Goal: Task Accomplishment & Management: Use online tool/utility

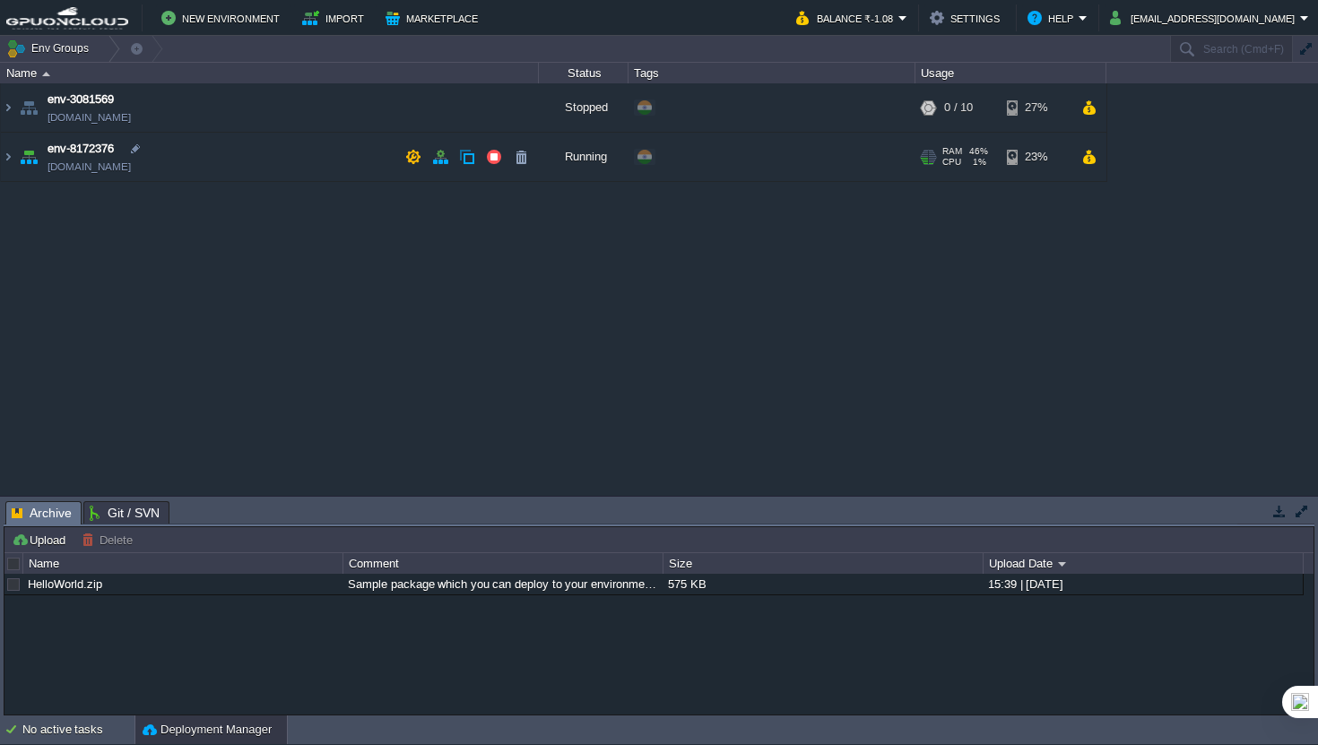
click at [282, 160] on td "env-8172376 [DOMAIN_NAME]" at bounding box center [270, 157] width 538 height 49
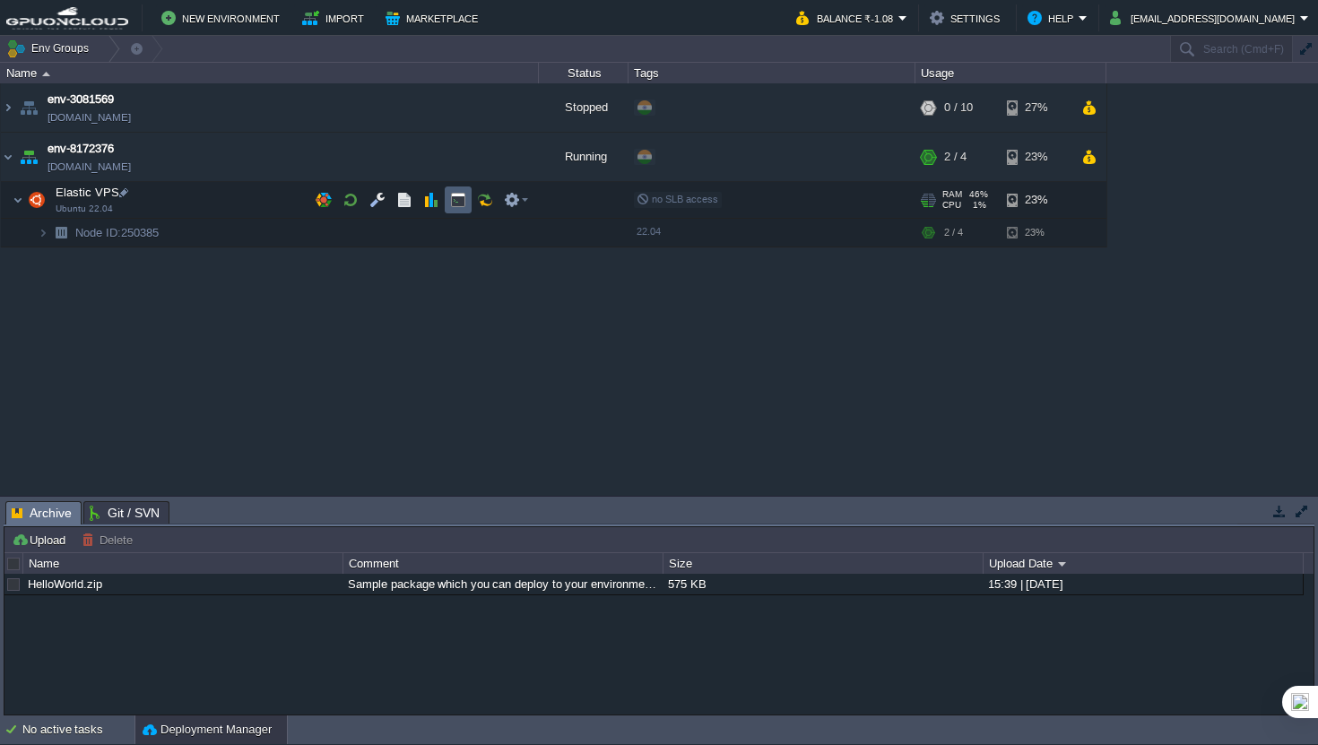
click at [466, 202] on td at bounding box center [458, 199] width 27 height 27
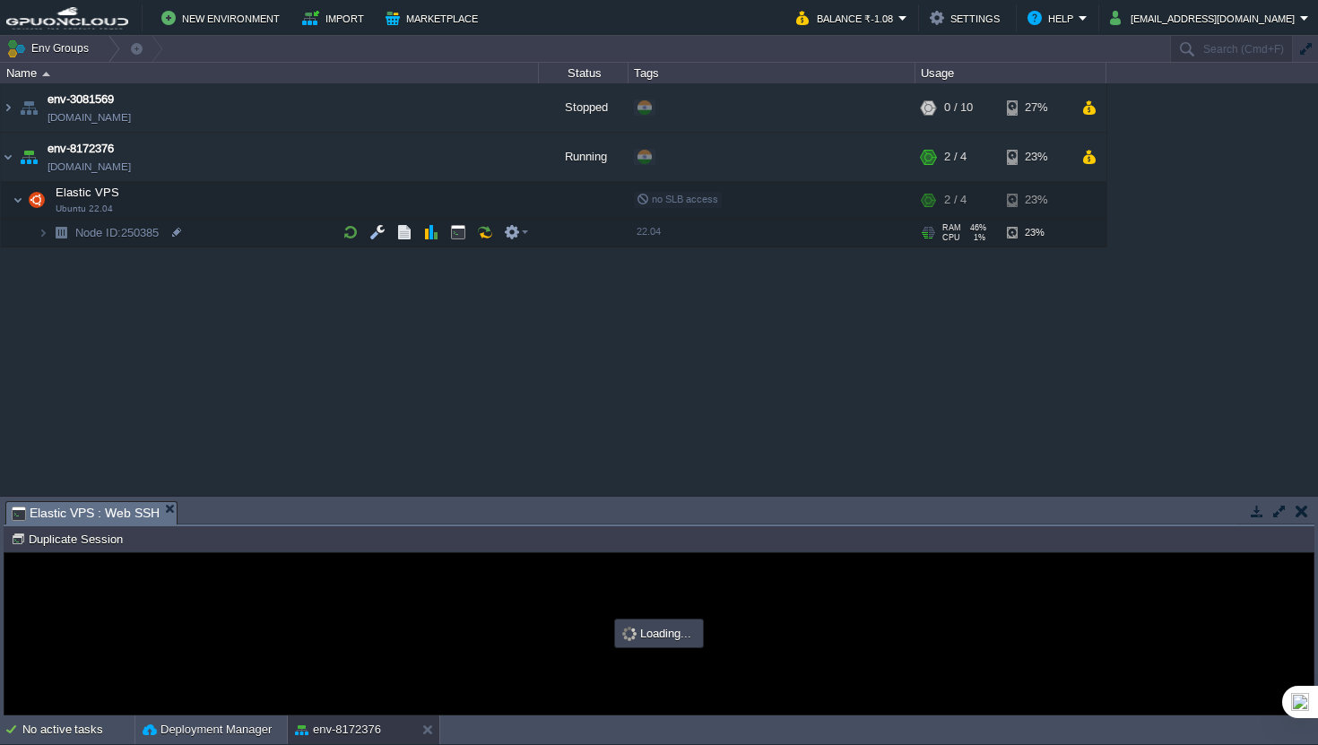
click at [1283, 512] on button "button" at bounding box center [1279, 511] width 16 height 16
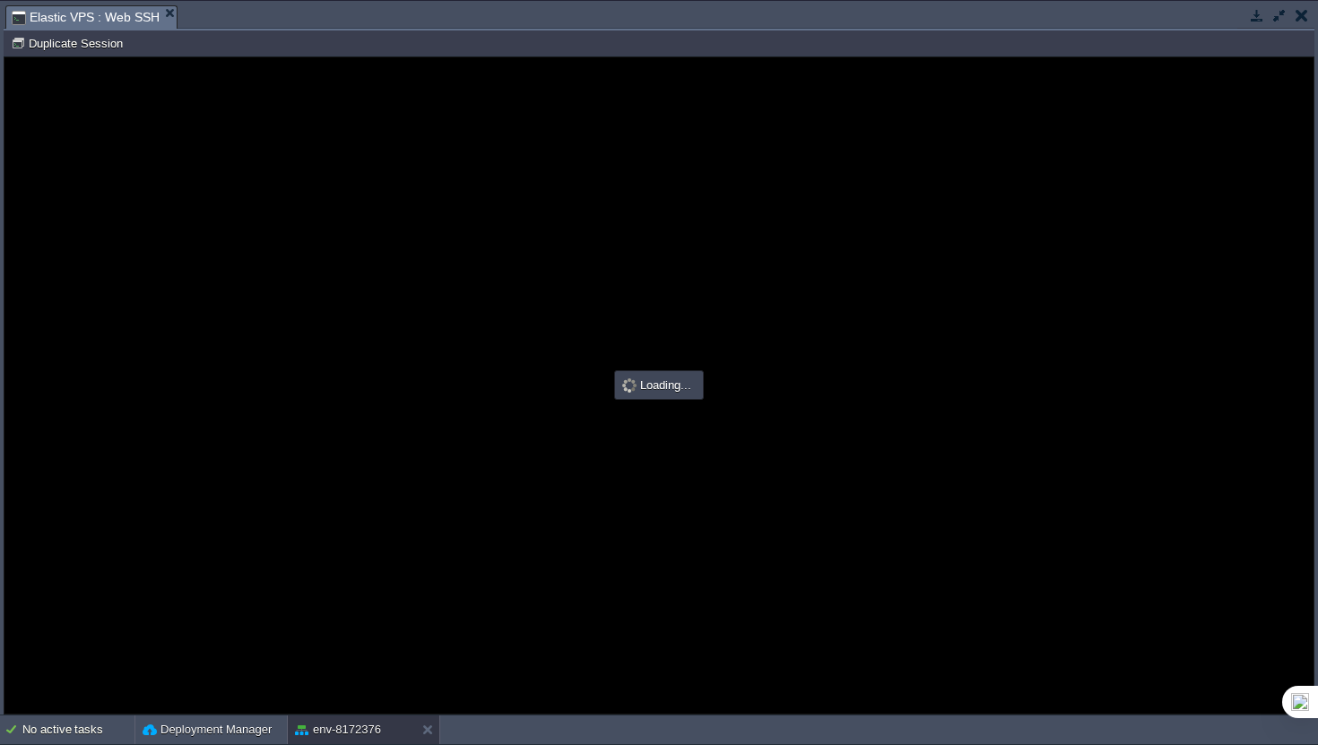
type input "#000000"
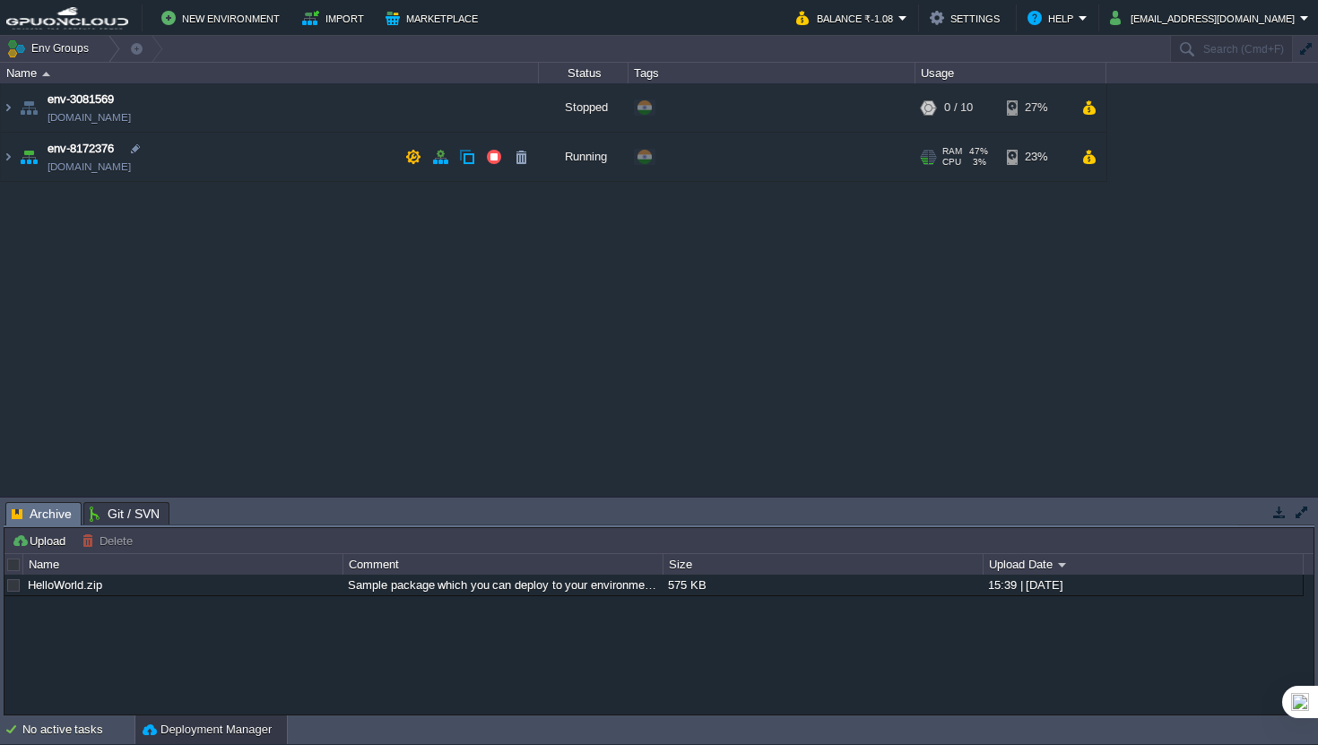
click at [341, 173] on td "env-8172376 [DOMAIN_NAME]" at bounding box center [270, 157] width 538 height 49
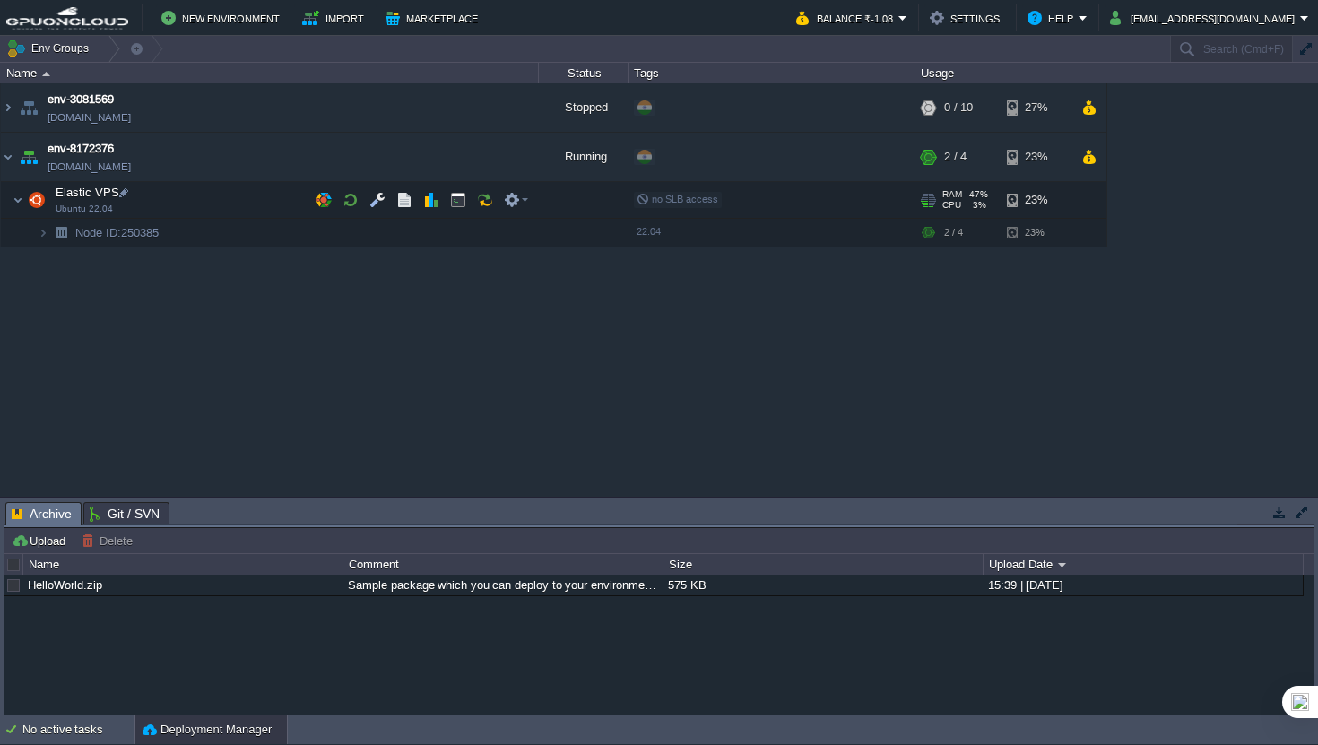
click at [263, 204] on td "Elastic VPS Ubuntu 22.04" at bounding box center [270, 200] width 538 height 37
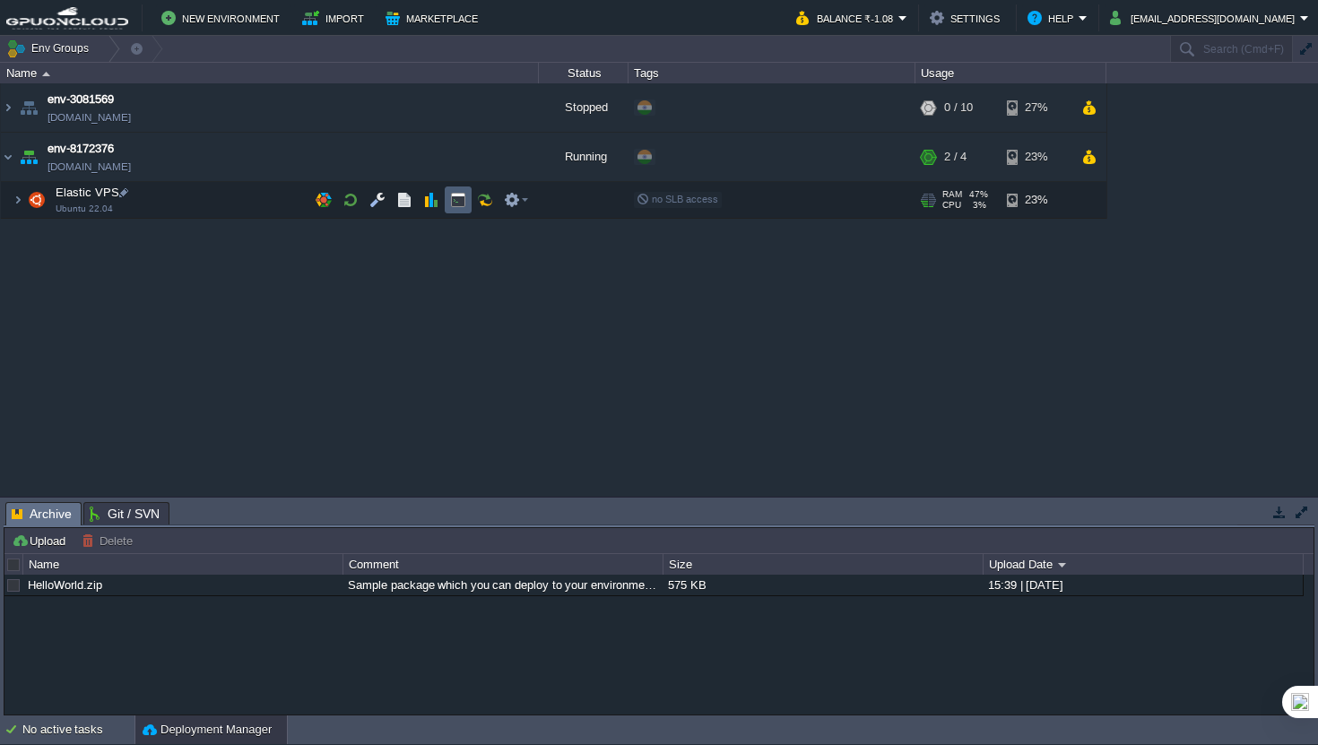
click at [466, 198] on td at bounding box center [458, 199] width 27 height 27
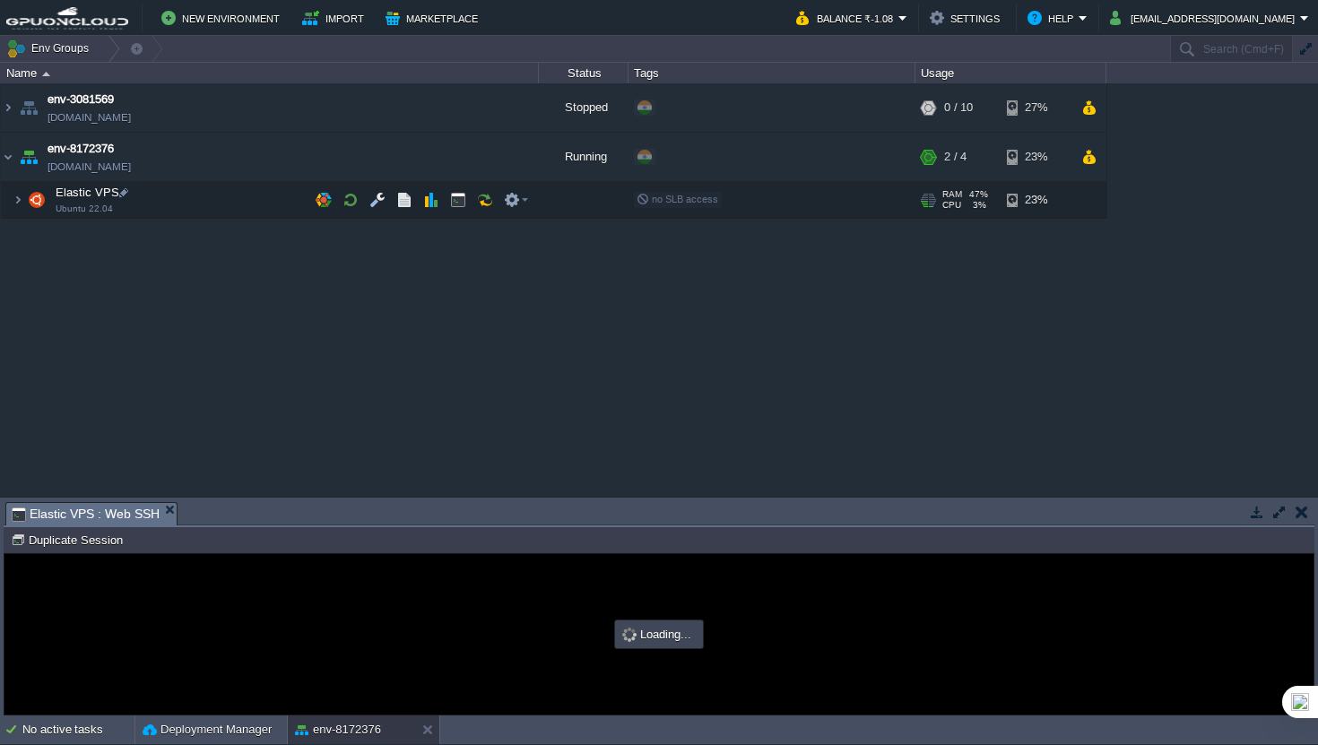
type input "#000000"
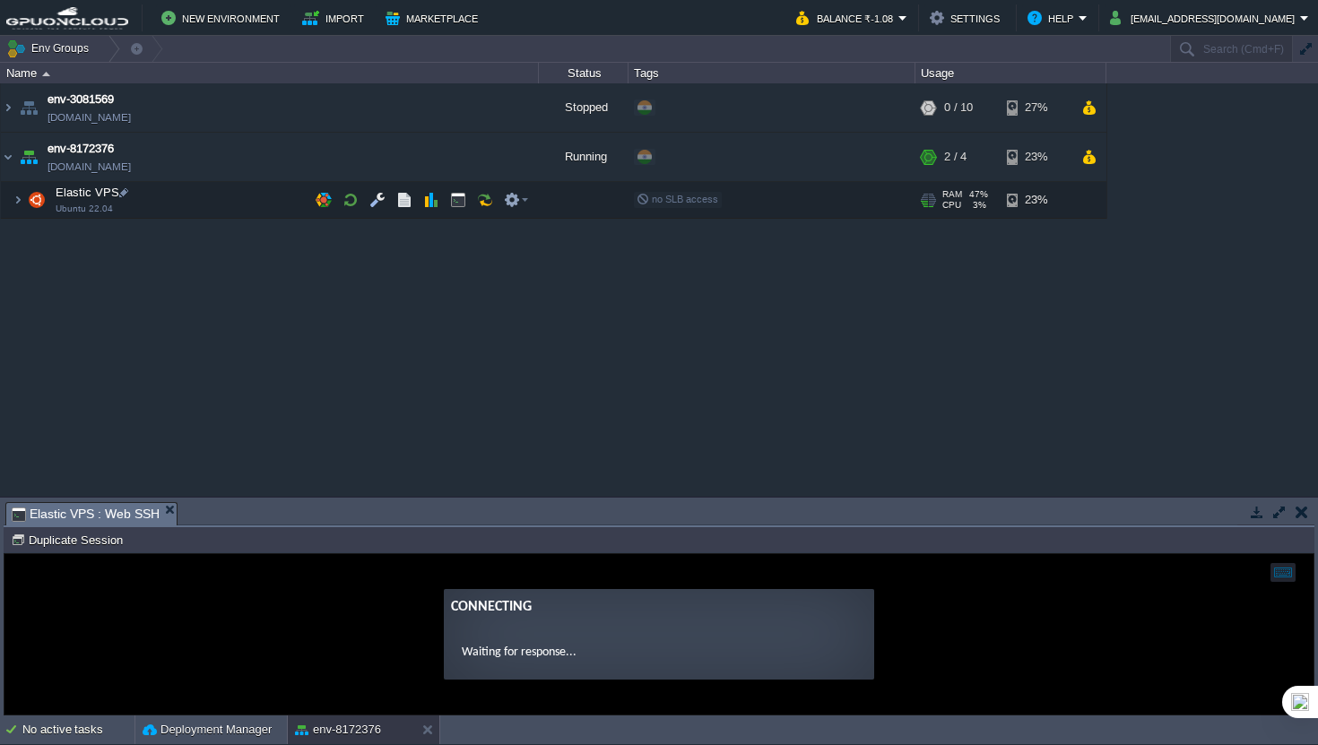
click at [1273, 517] on button "button" at bounding box center [1279, 512] width 16 height 16
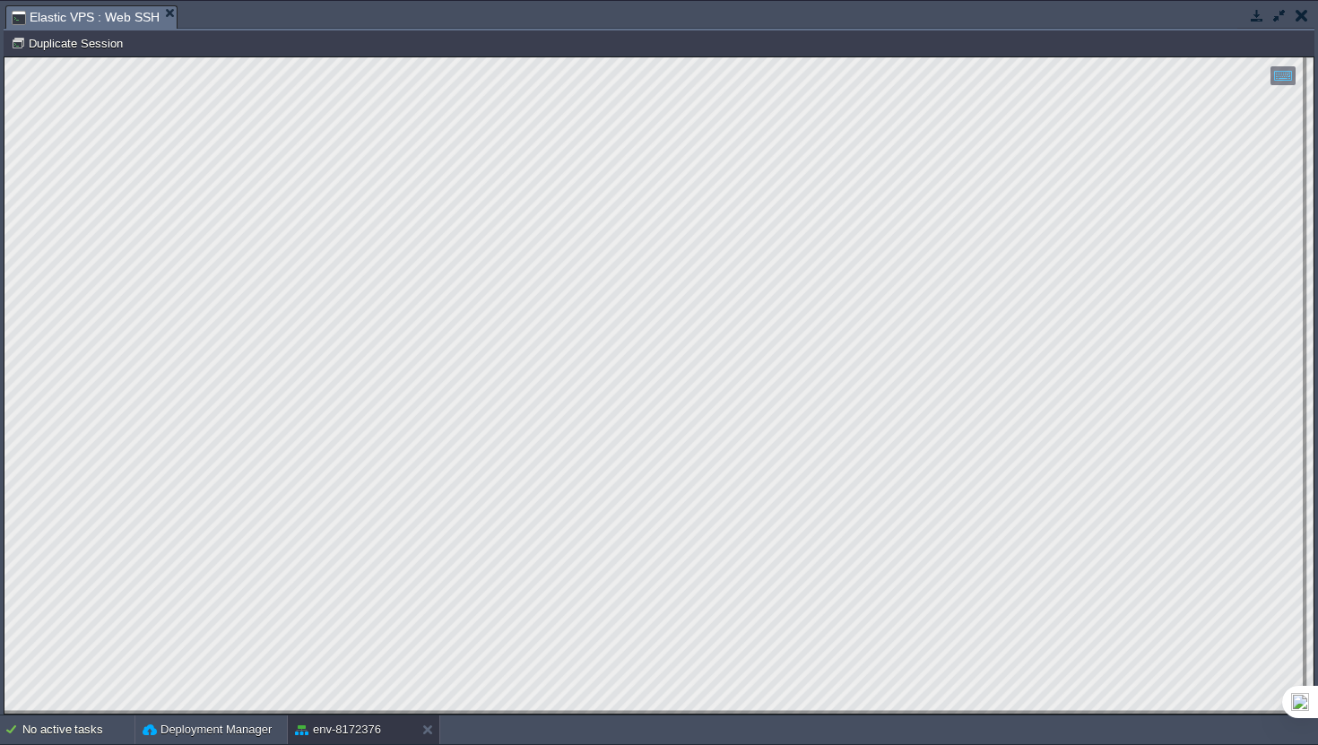
click at [4, 57] on html "Copy: Cmd + C Paste: Cmd + V Settings: Ctrl + Shift + Alt 0" at bounding box center [658, 57] width 1309 height 0
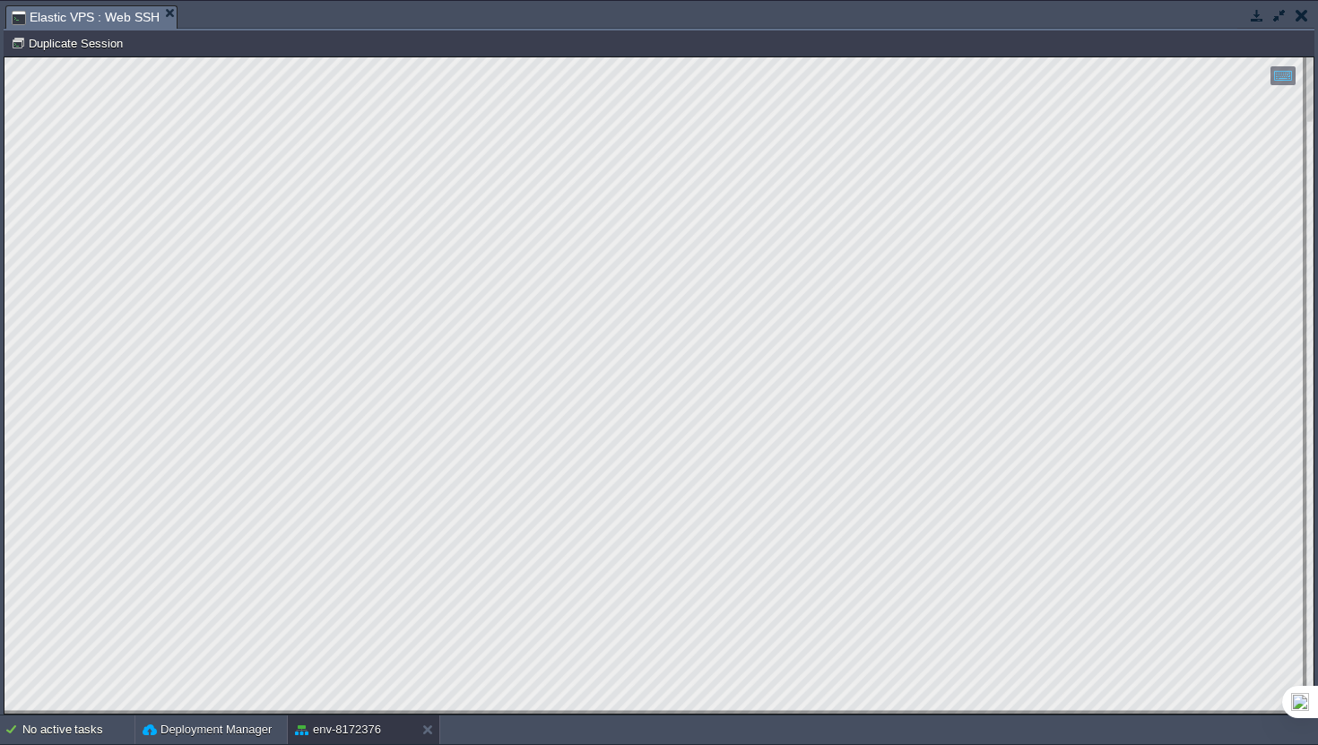
type textarea "sudo systemctl status tomcat"
click at [1275, 14] on button "button" at bounding box center [1279, 15] width 16 height 16
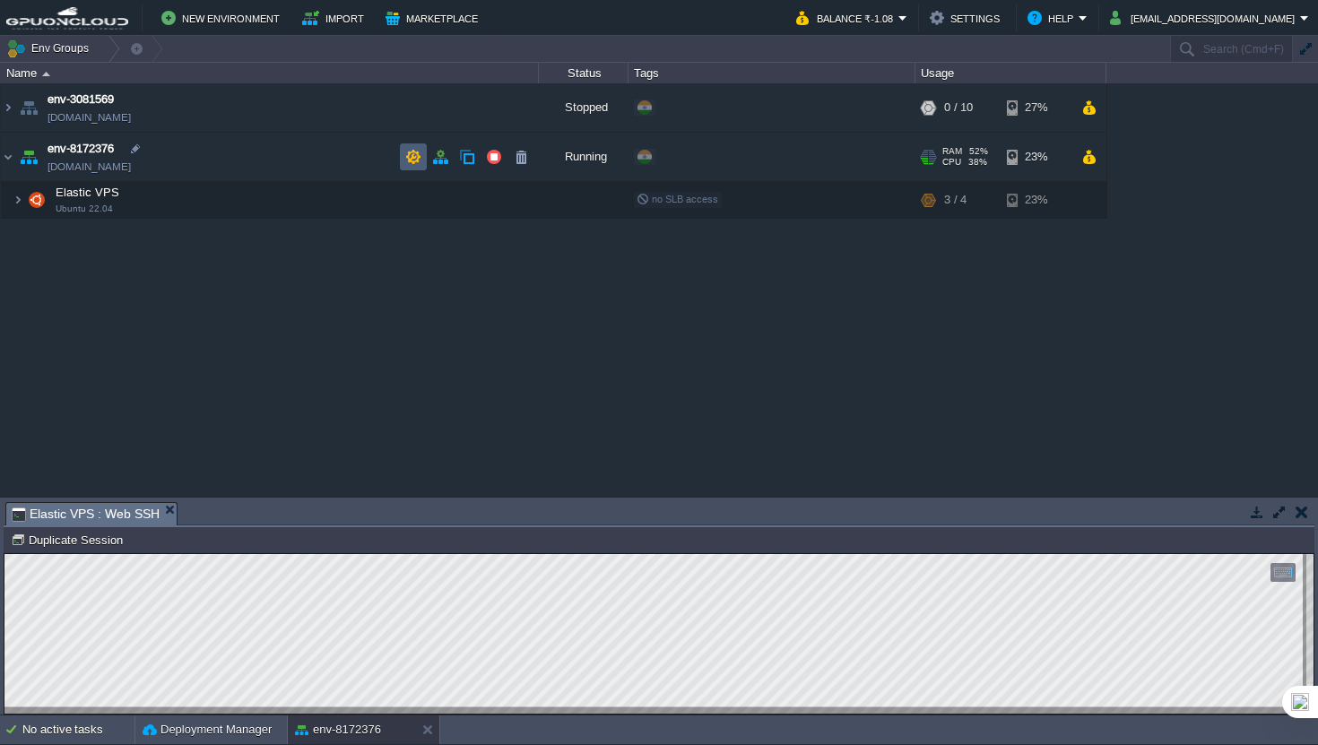
click at [414, 160] on button "button" at bounding box center [413, 157] width 16 height 16
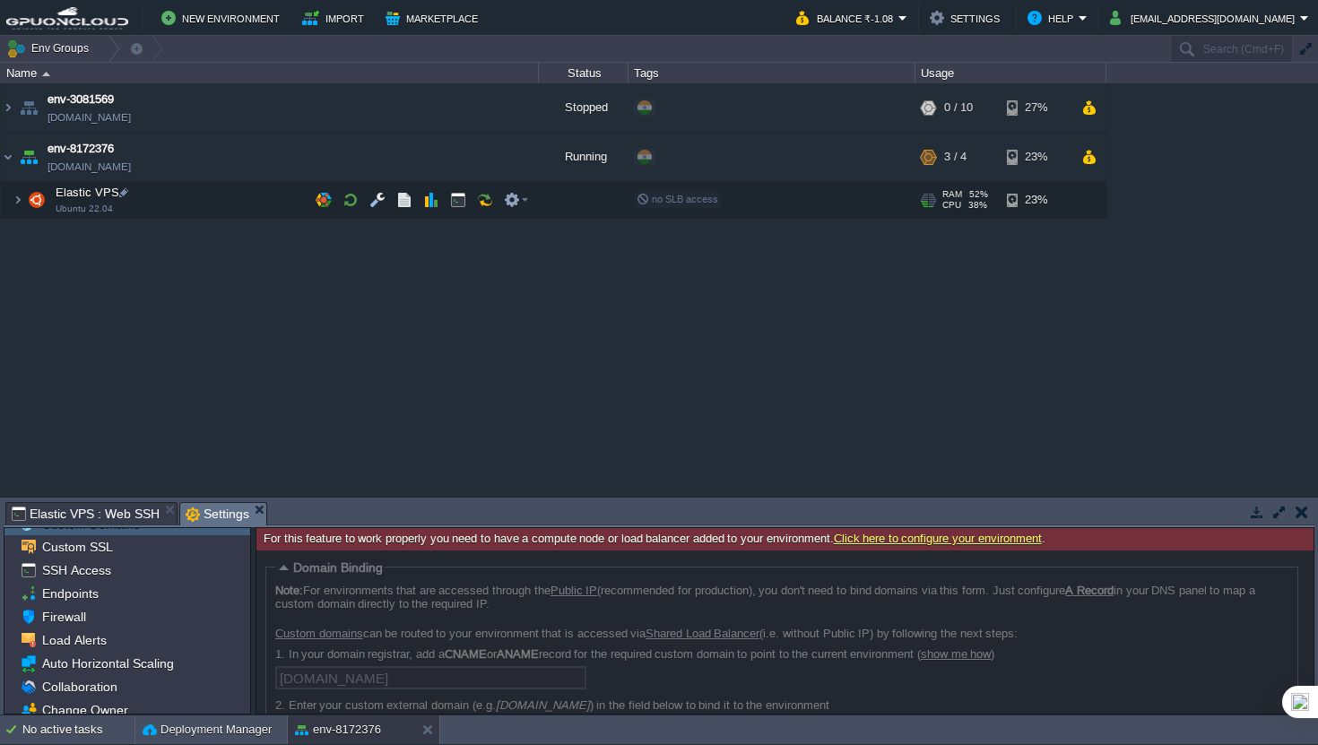
scroll to position [0, 0]
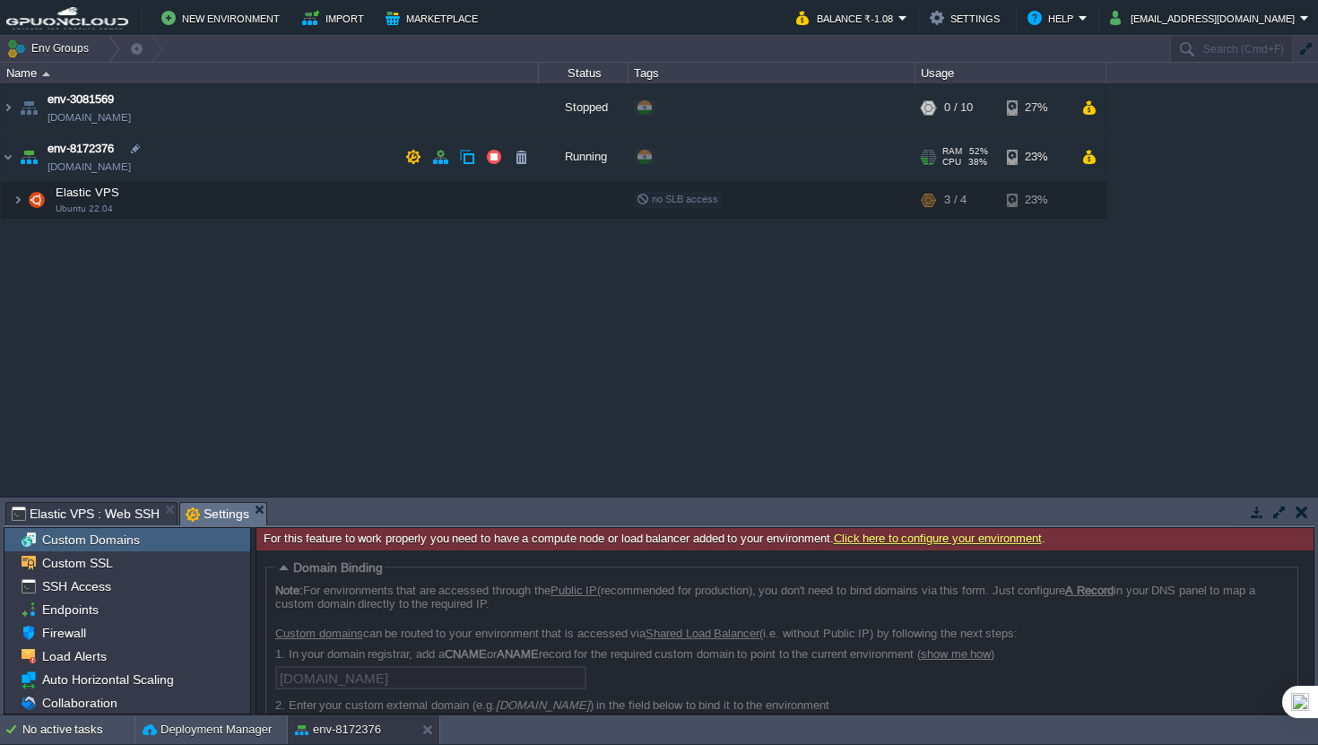
click at [17, 157] on img at bounding box center [28, 157] width 25 height 48
click at [13, 162] on img at bounding box center [8, 157] width 14 height 48
click at [438, 160] on button "button" at bounding box center [440, 157] width 16 height 16
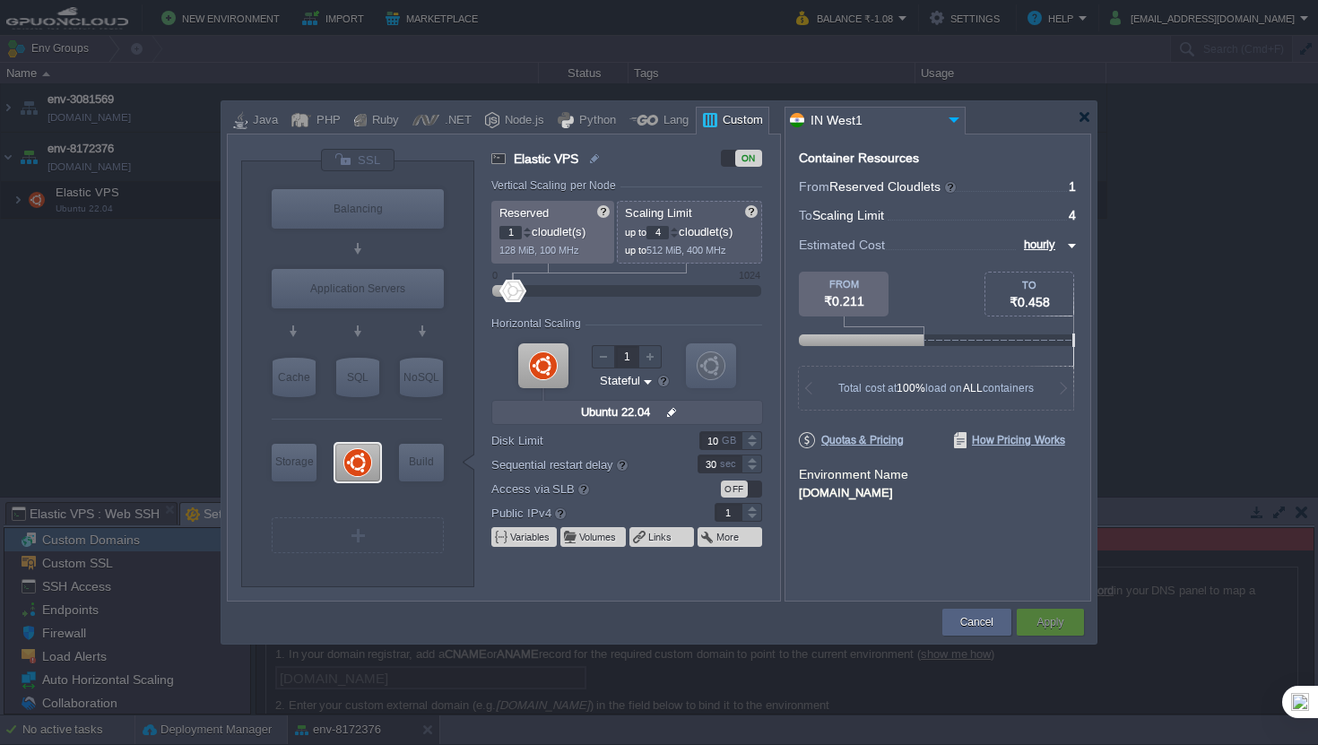
click at [172, 247] on div at bounding box center [659, 372] width 1318 height 745
click at [1043, 620] on button "Apply" at bounding box center [1049, 622] width 27 height 18
click at [966, 624] on button "Cancel" at bounding box center [976, 622] width 33 height 18
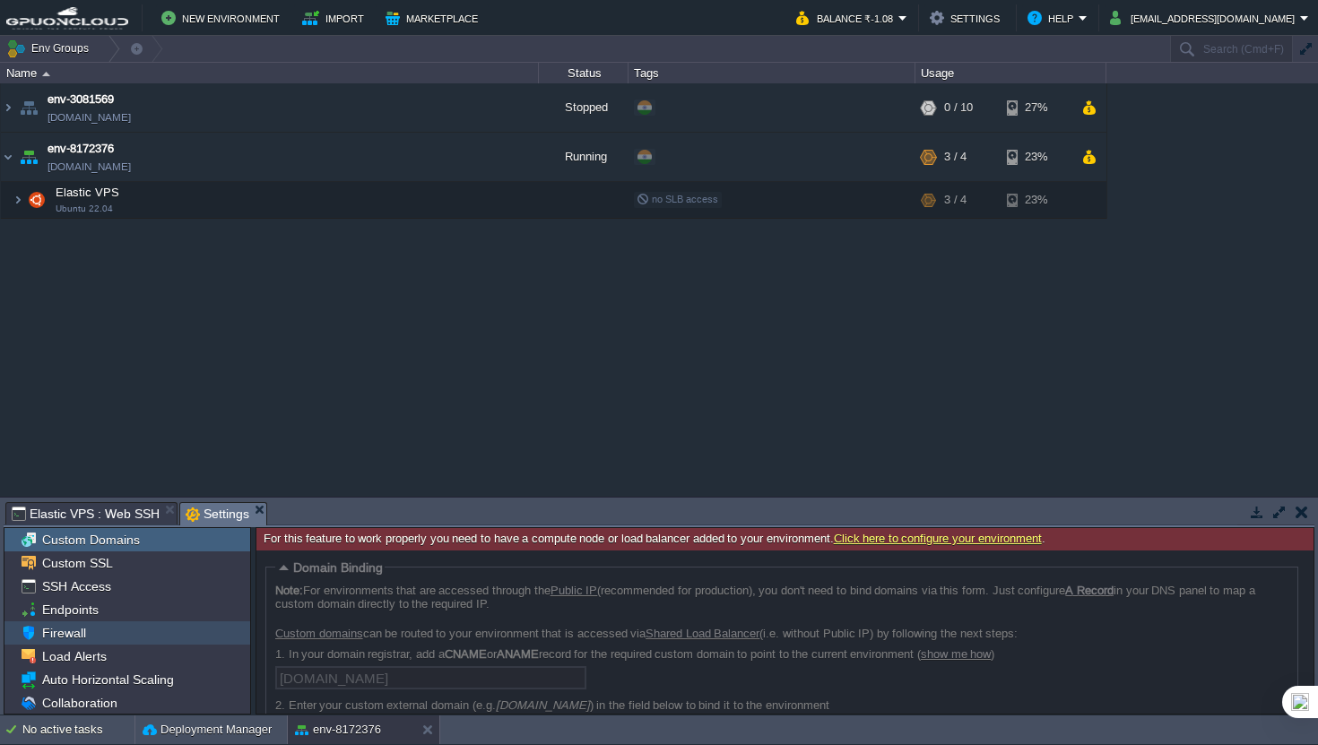
click at [59, 644] on div "Firewall" at bounding box center [127, 632] width 246 height 23
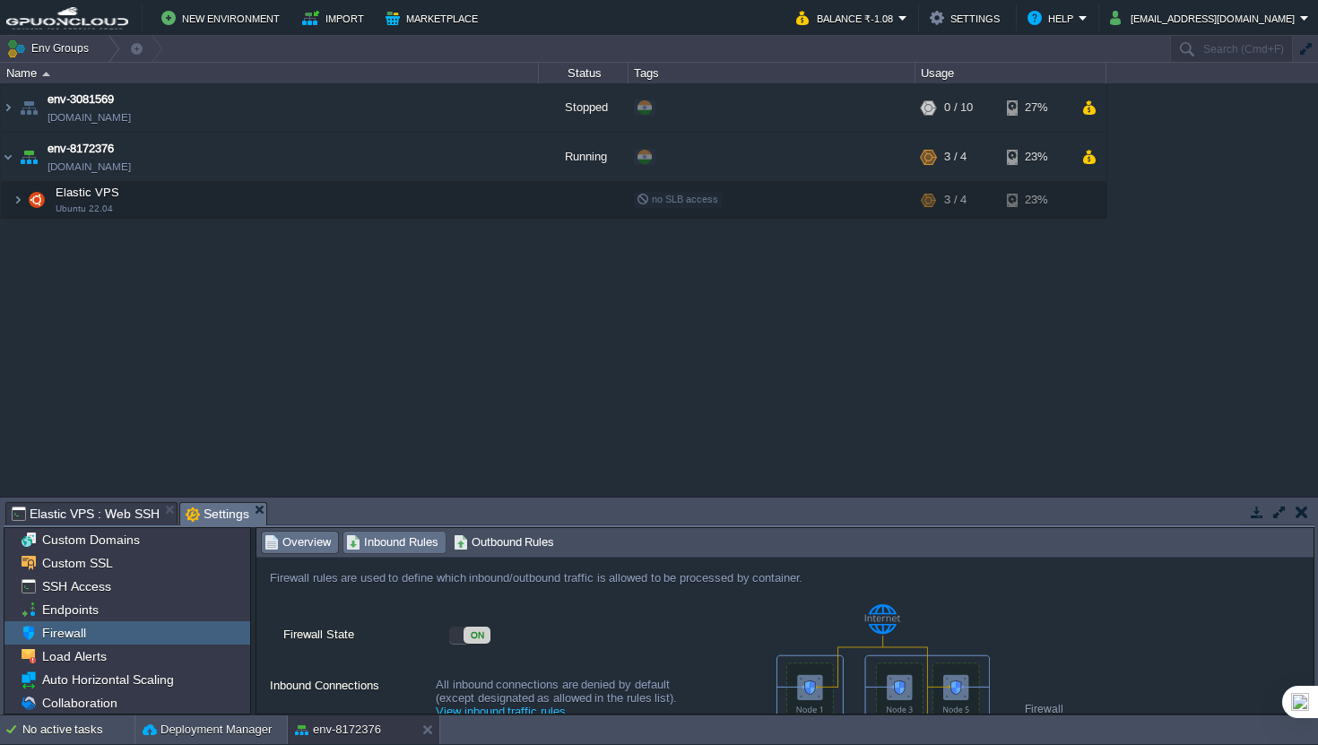
click at [411, 545] on span "Inbound Rules" at bounding box center [392, 543] width 92 height 20
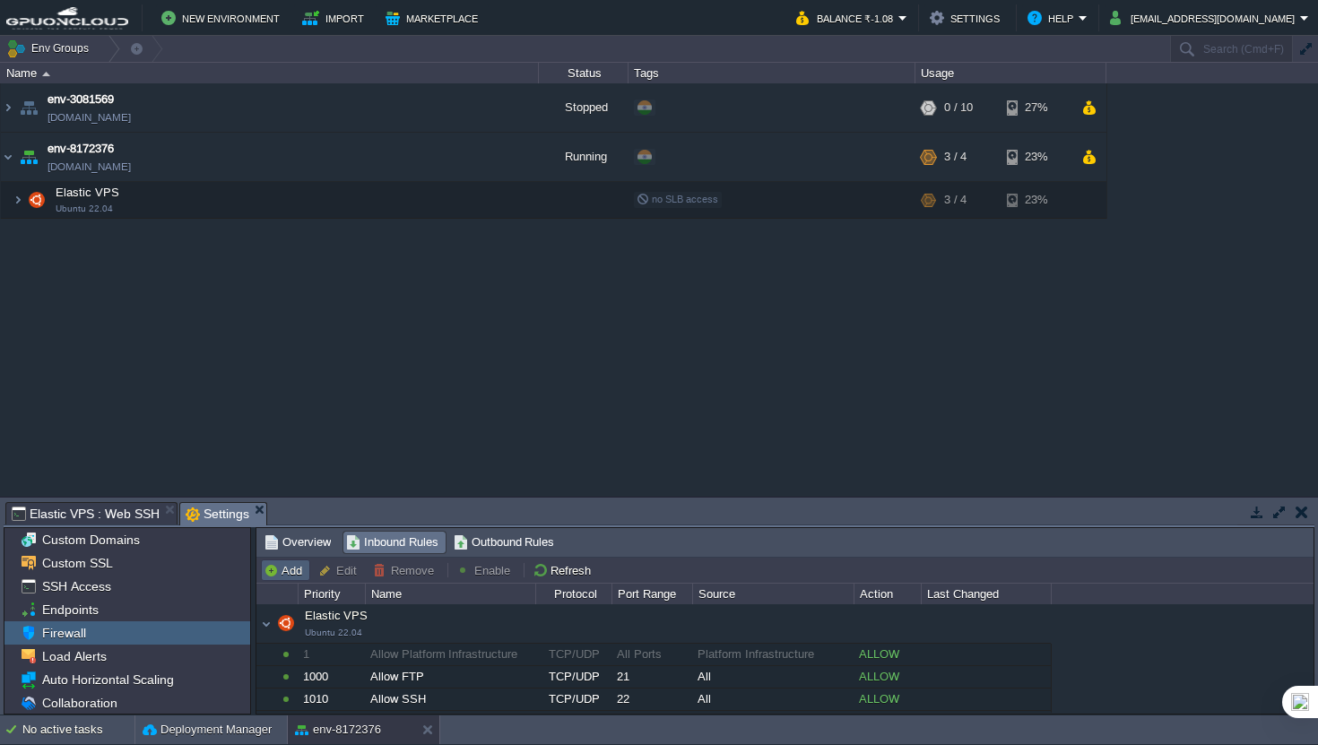
click at [283, 571] on button "Add" at bounding box center [286, 570] width 44 height 16
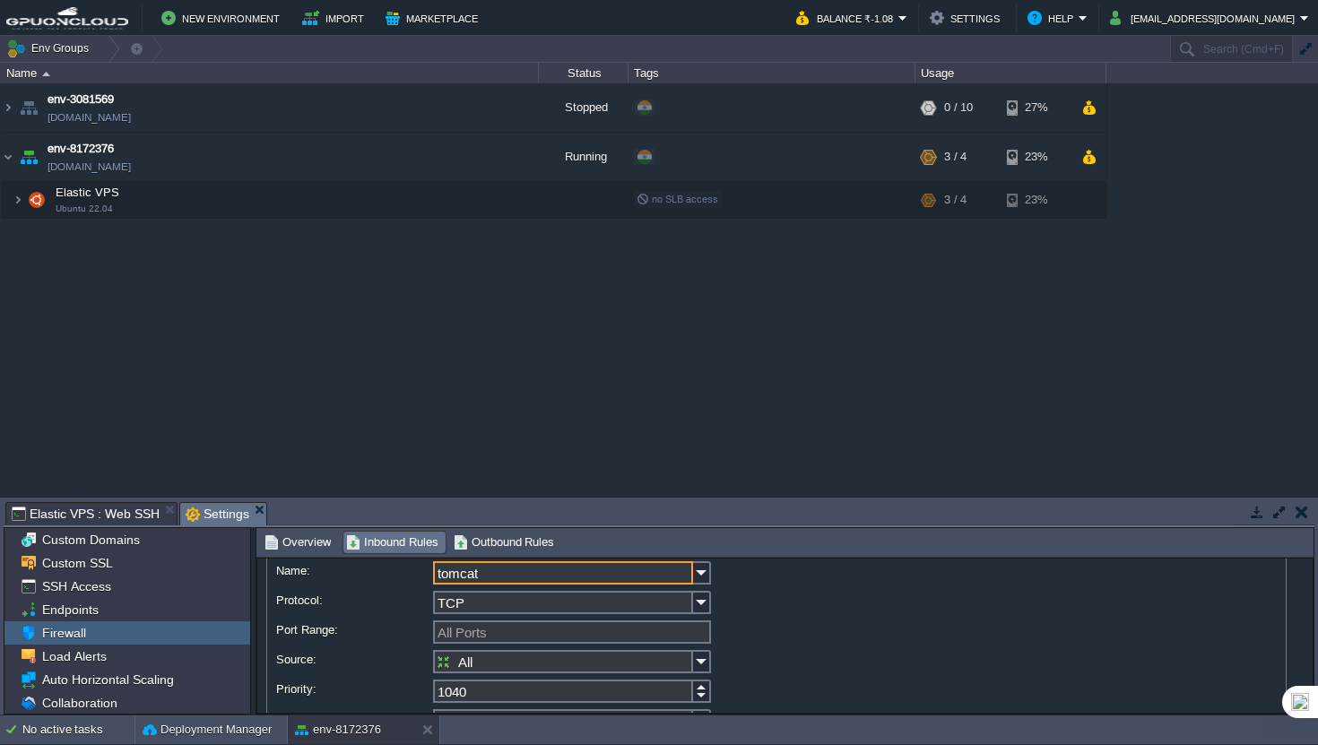
scroll to position [70, 0]
type input "tomcat"
click at [597, 644] on input "All Ports" at bounding box center [572, 632] width 278 height 23
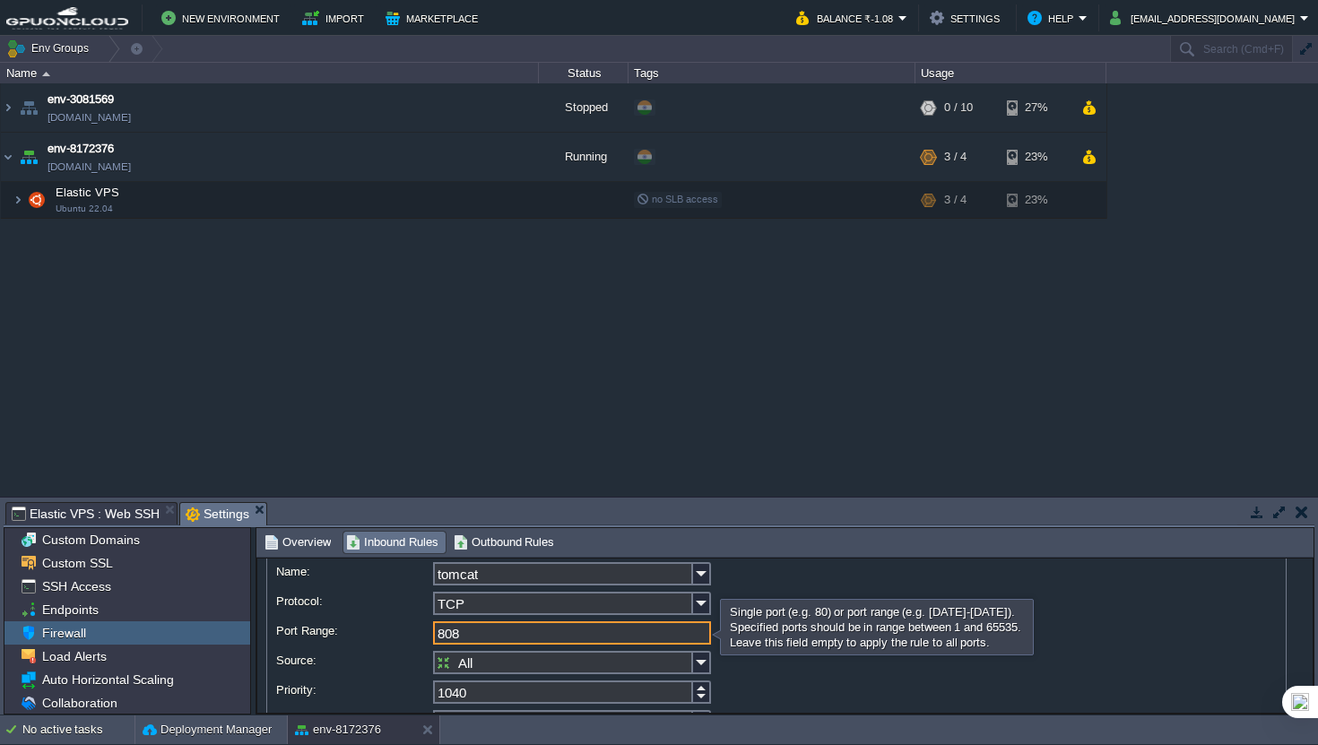
type input "8081"
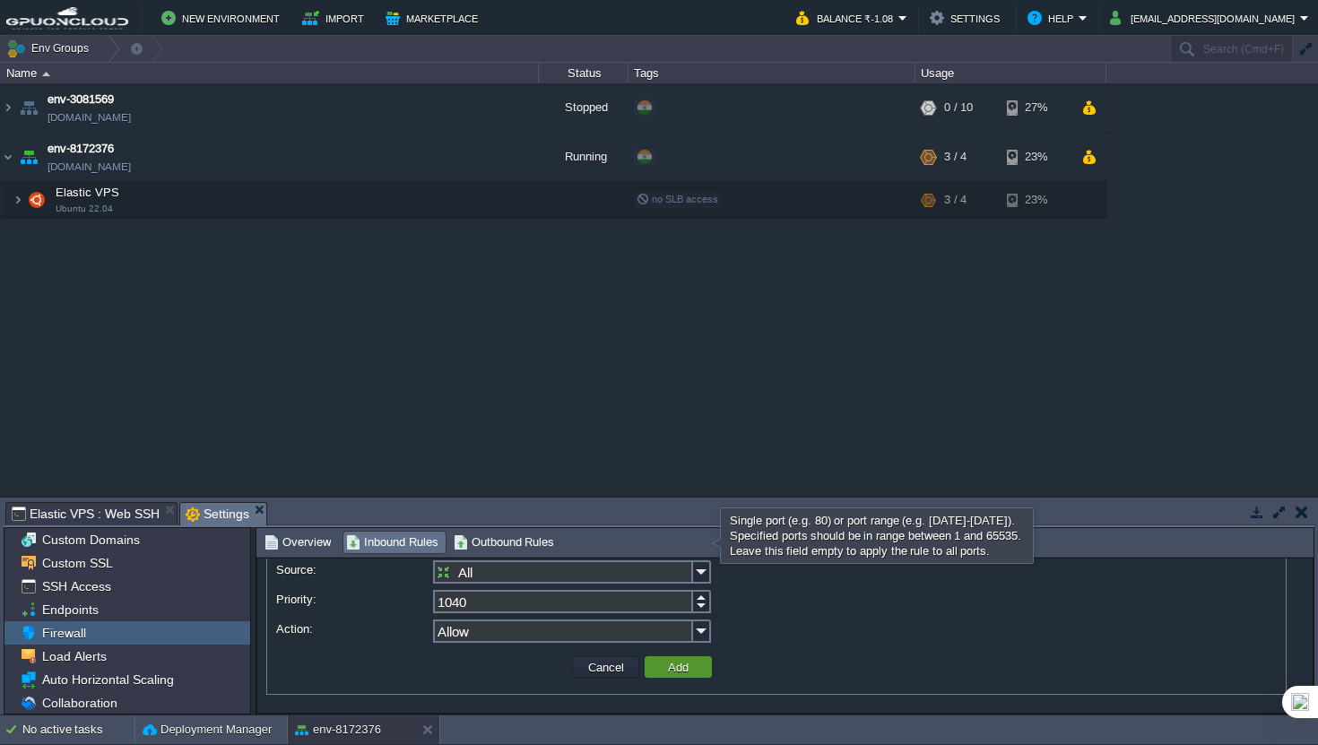
click at [686, 670] on button "Add" at bounding box center [678, 667] width 31 height 16
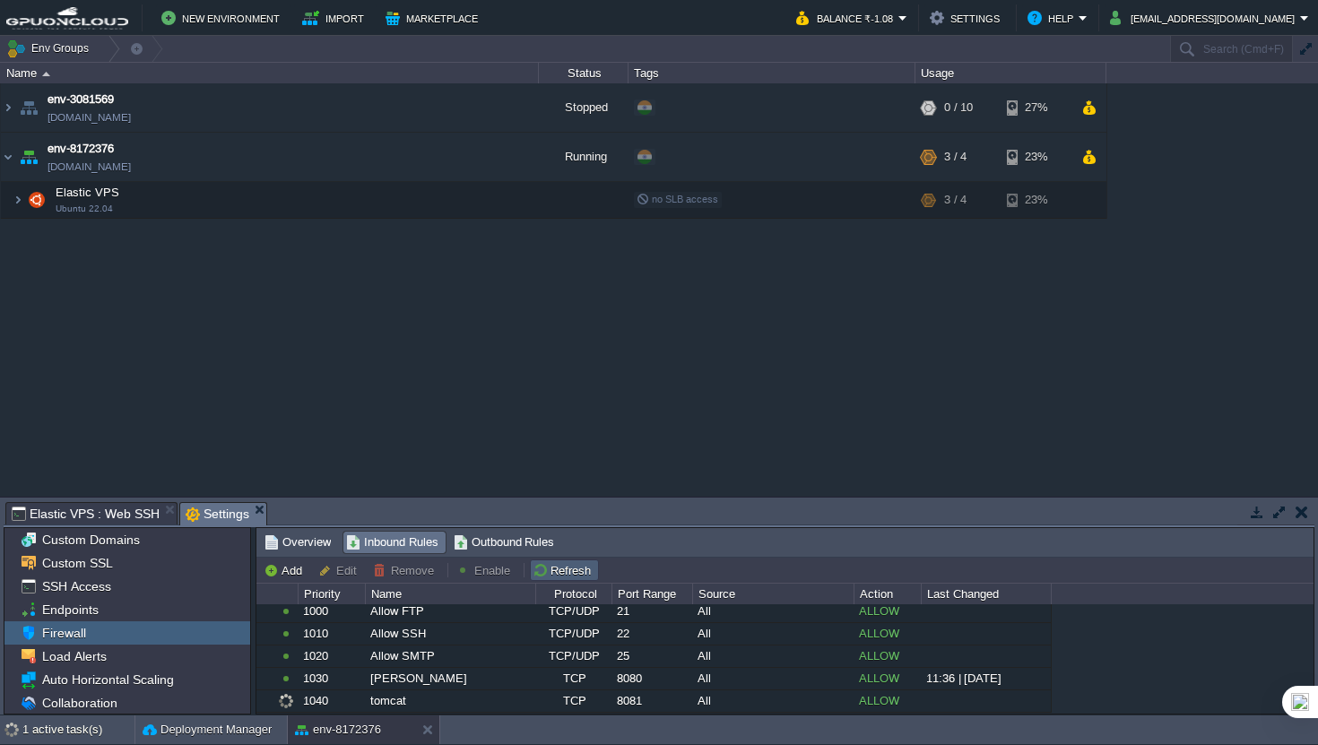
click at [577, 564] on button "Refresh" at bounding box center [565, 570] width 64 height 16
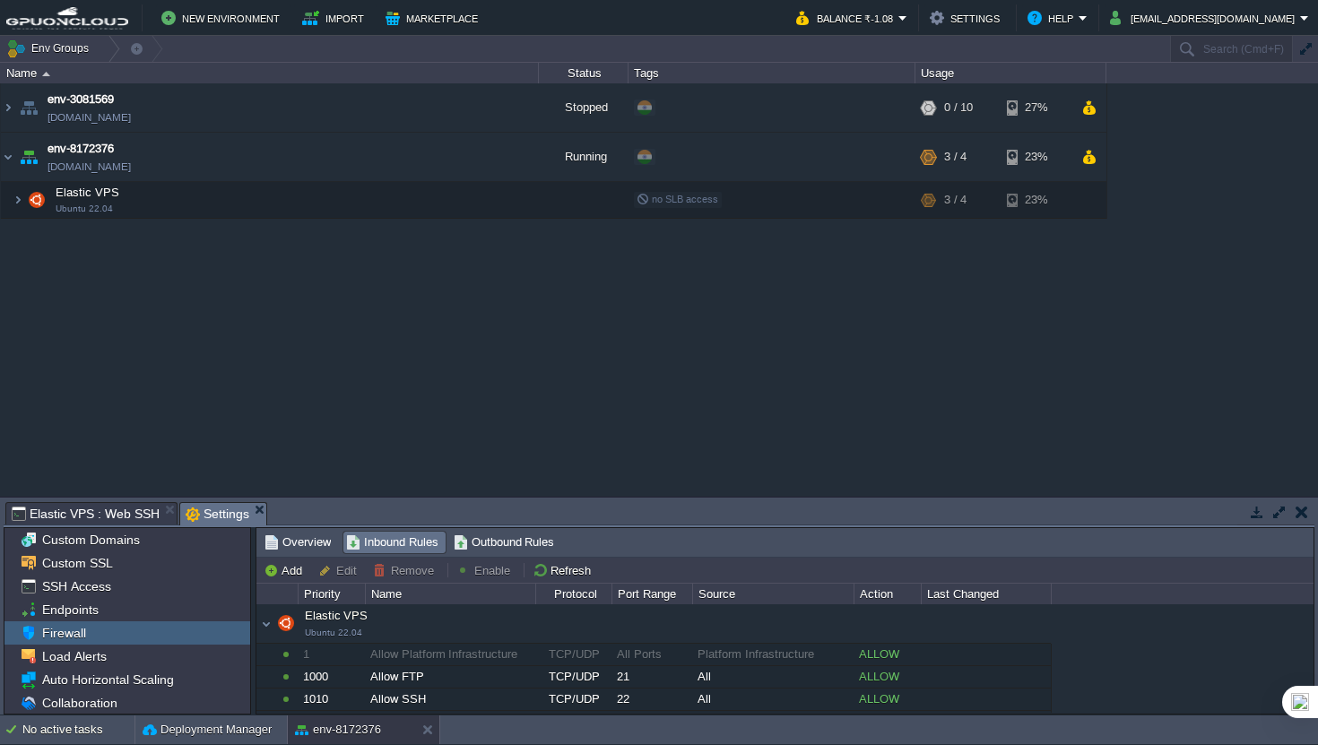
click at [104, 513] on span "Elastic VPS : Web SSH" at bounding box center [86, 514] width 148 height 22
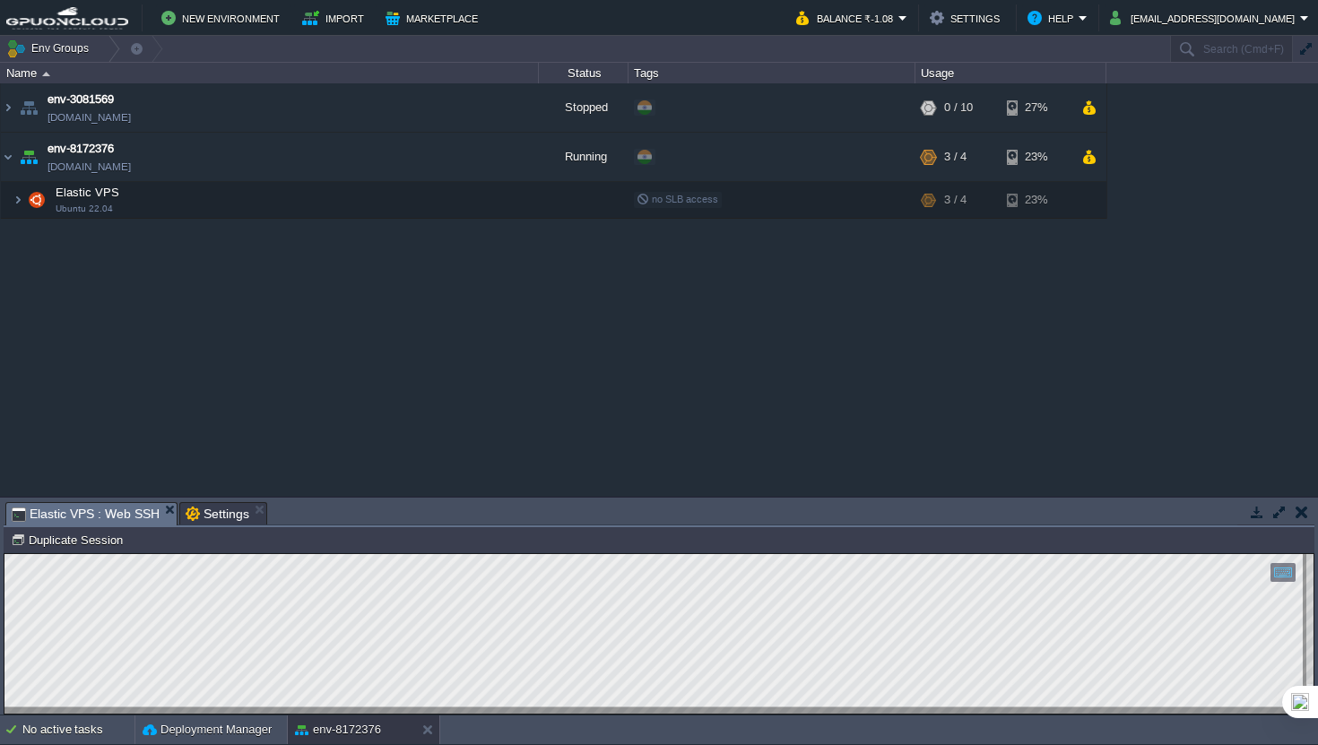
click at [1274, 504] on button "button" at bounding box center [1279, 512] width 16 height 16
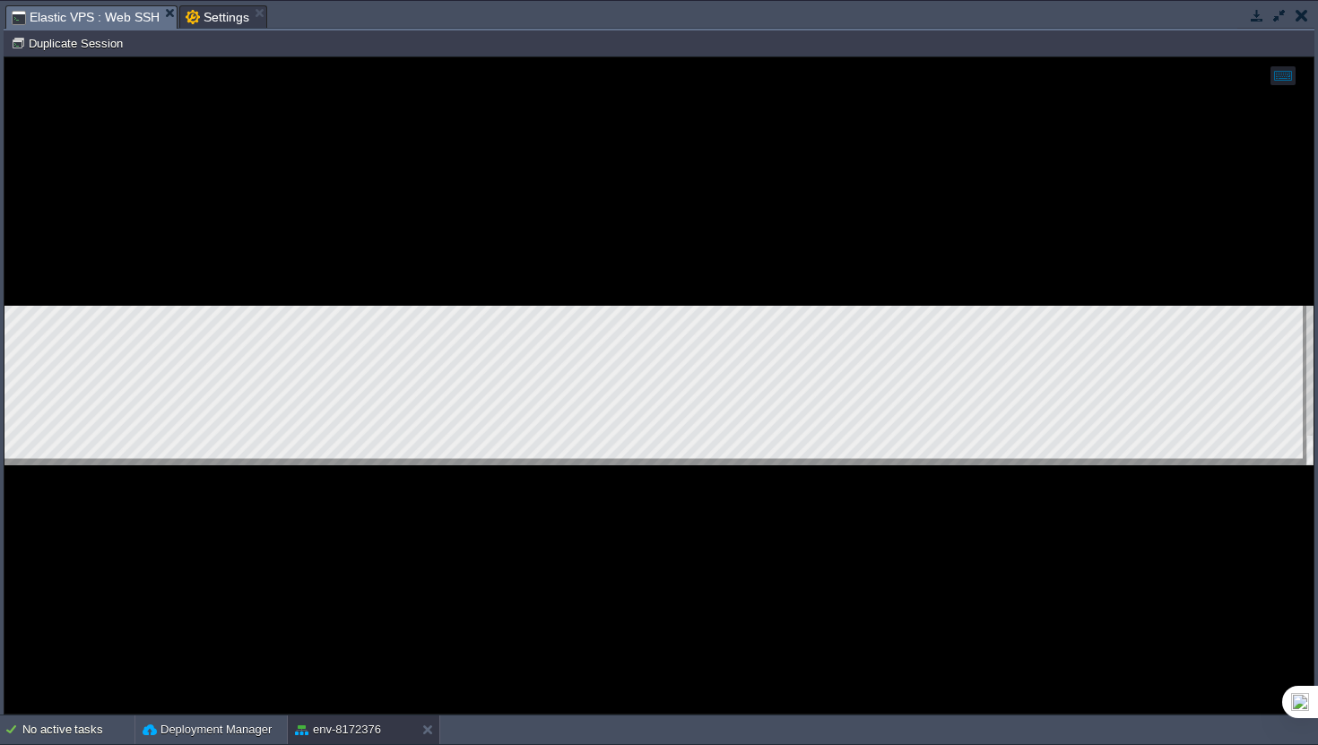
click at [337, 495] on div at bounding box center [658, 385] width 1309 height 656
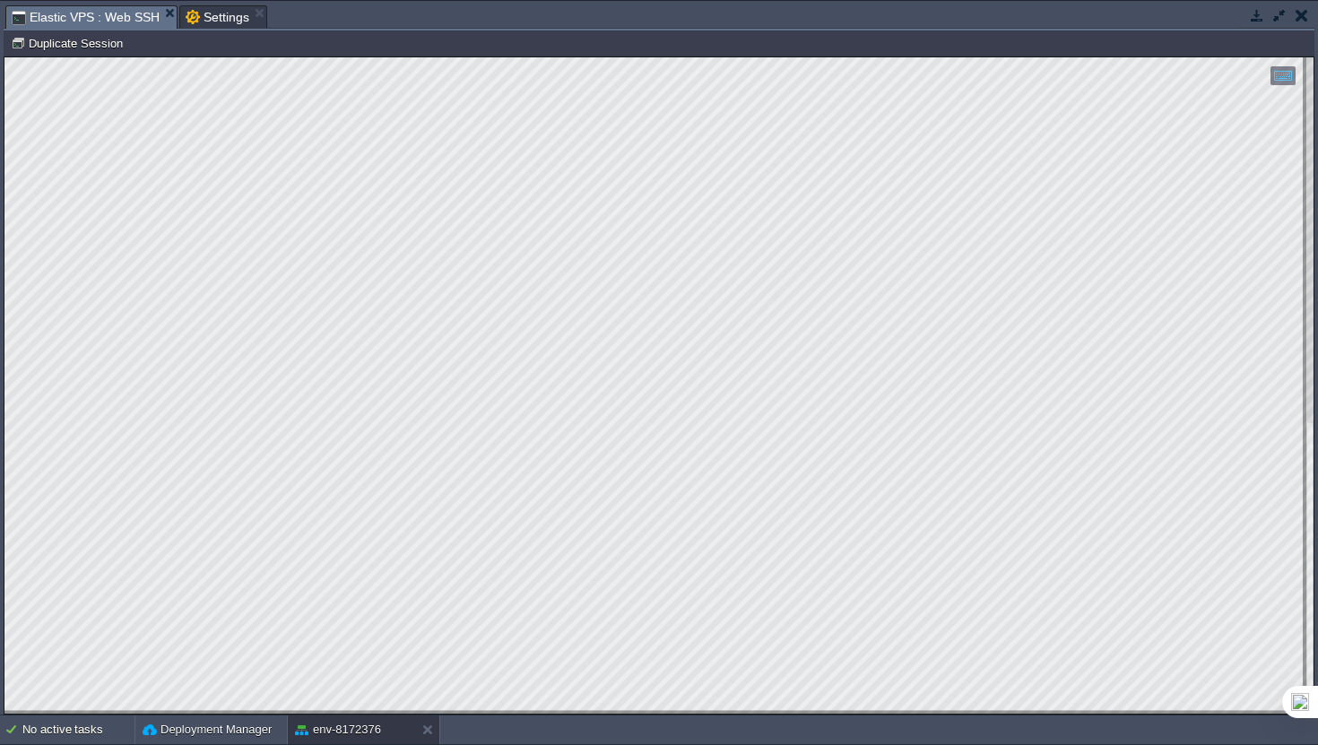
scroll to position [5, 186]
click at [4, 57] on html "Copy: Cmd + C Paste: Cmd + V Settings: Ctrl + Shift + Alt 0" at bounding box center [658, 57] width 1309 height 0
type textarea "sudo systemctl restart tomcatr"
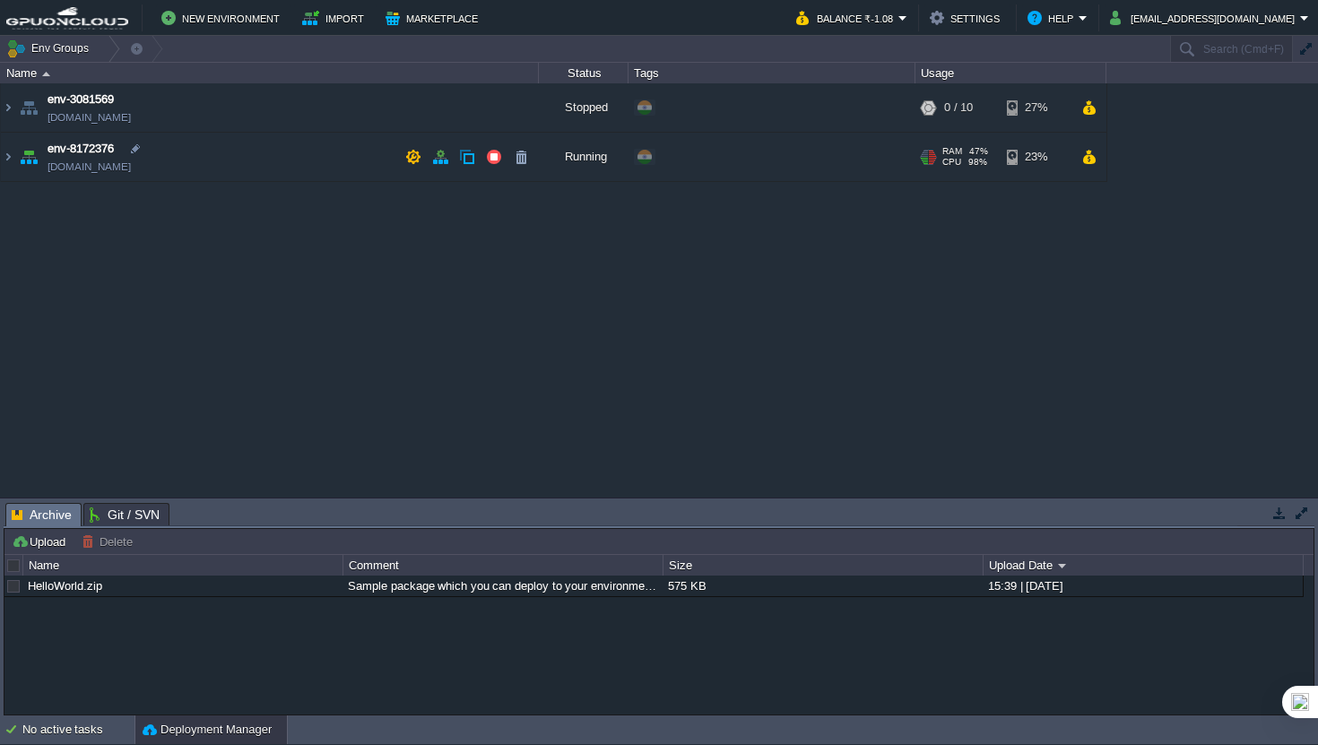
click at [289, 164] on td "env-8172376 [DOMAIN_NAME]" at bounding box center [270, 157] width 538 height 49
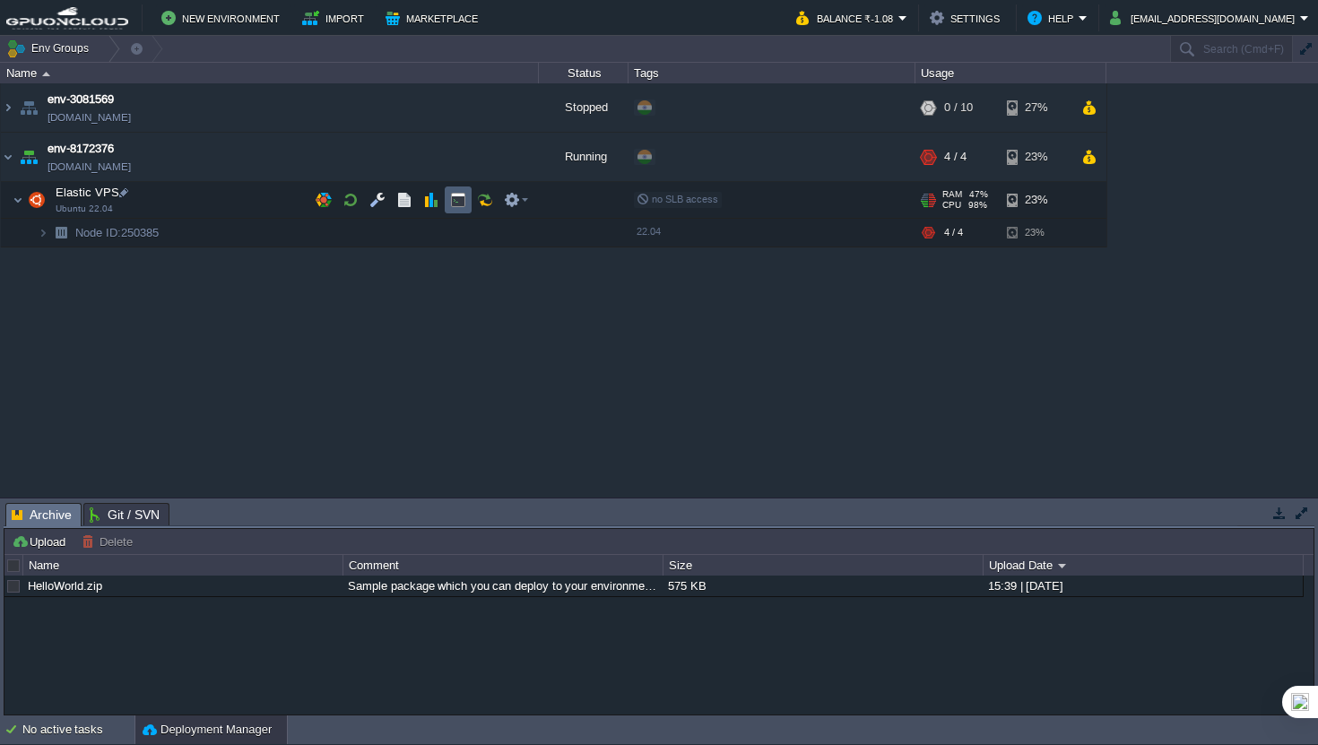
click at [459, 205] on button "button" at bounding box center [458, 200] width 16 height 16
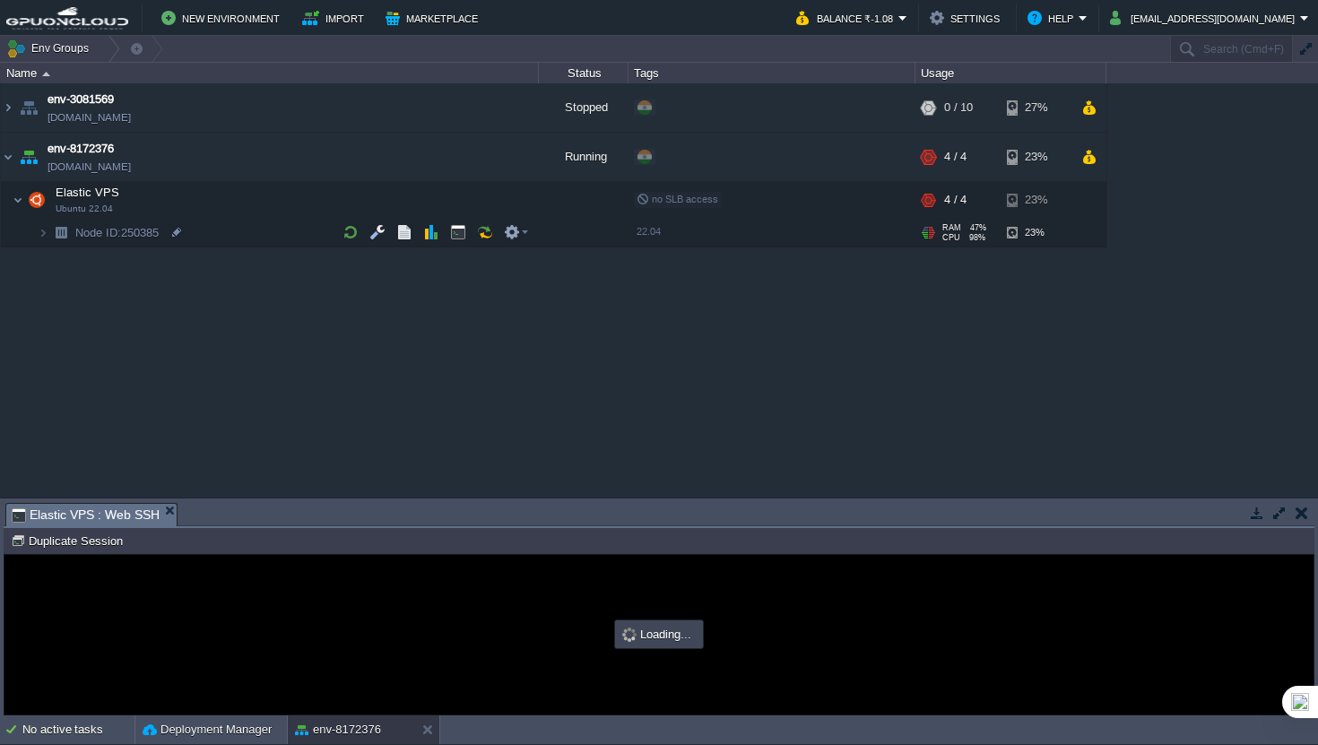
type input "#000000"
click at [1279, 525] on div at bounding box center [1275, 514] width 77 height 24
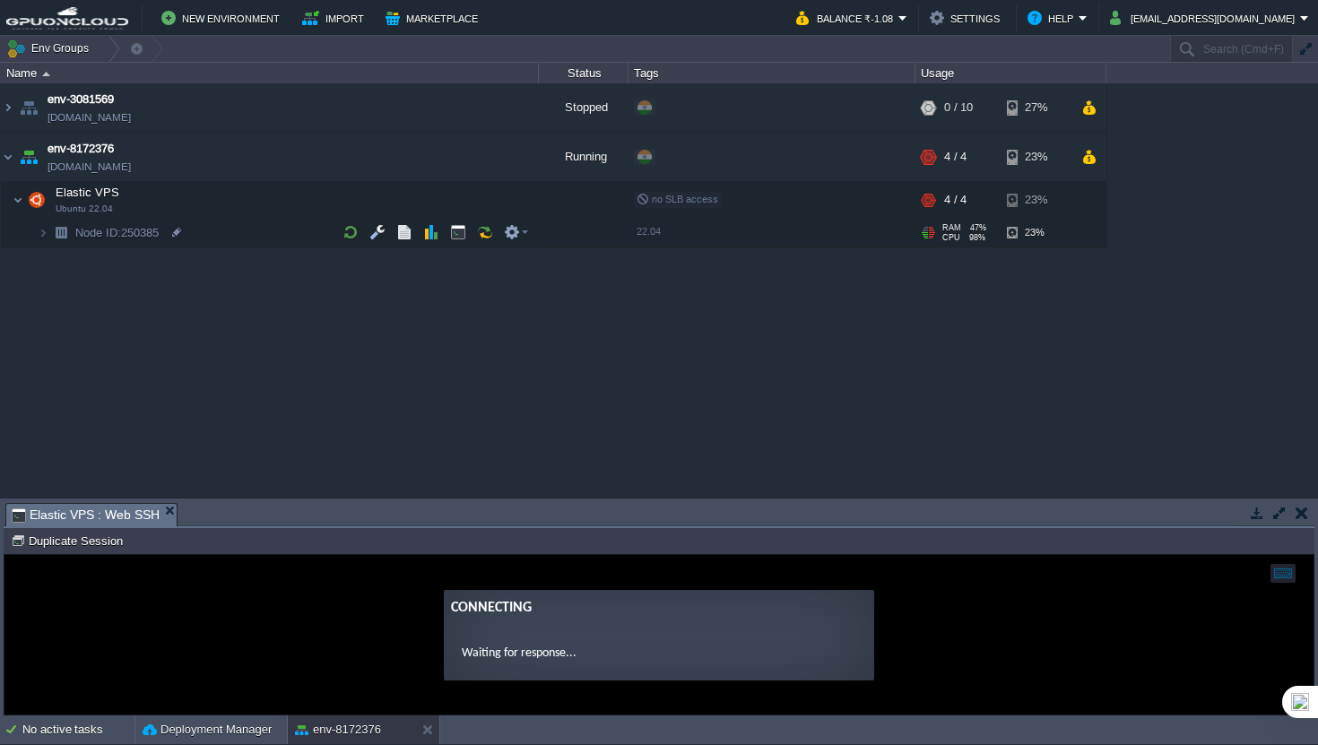
click at [1279, 518] on button "button" at bounding box center [1279, 513] width 16 height 16
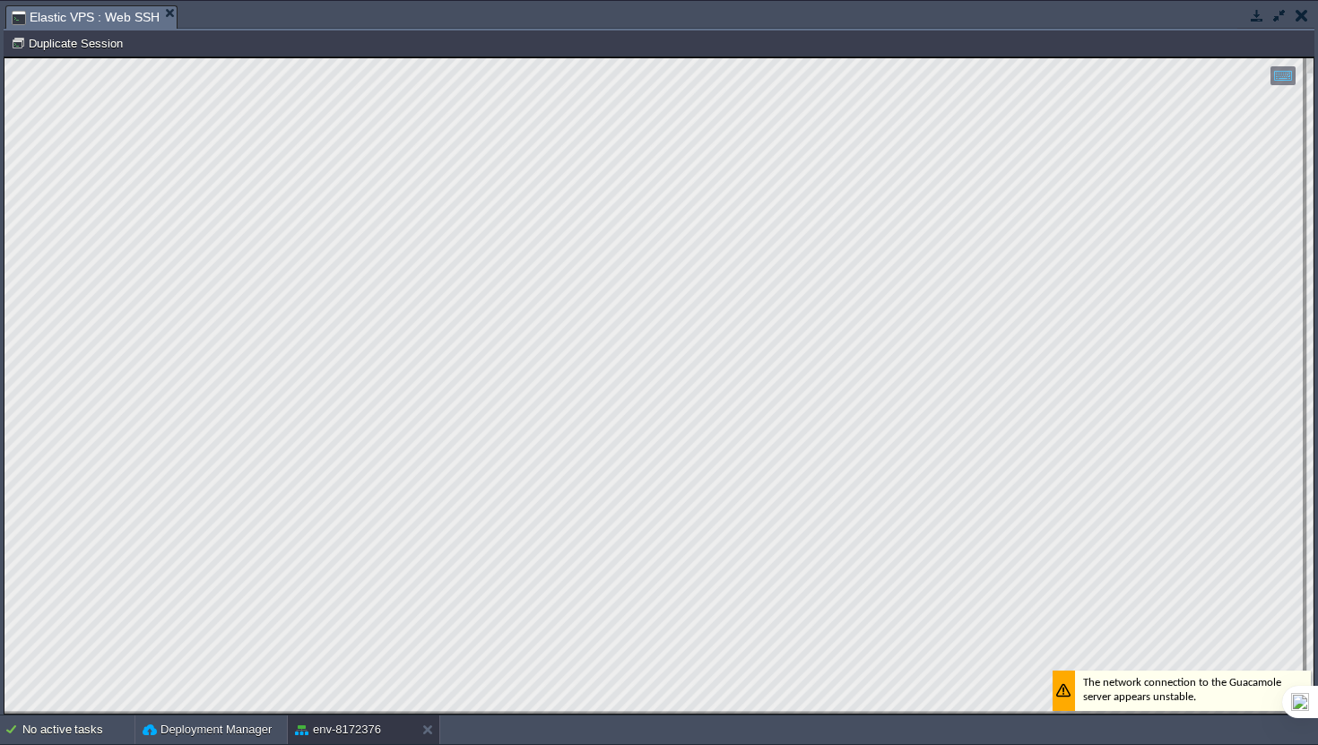
type textarea "sudo systemctl restart tomcatr"
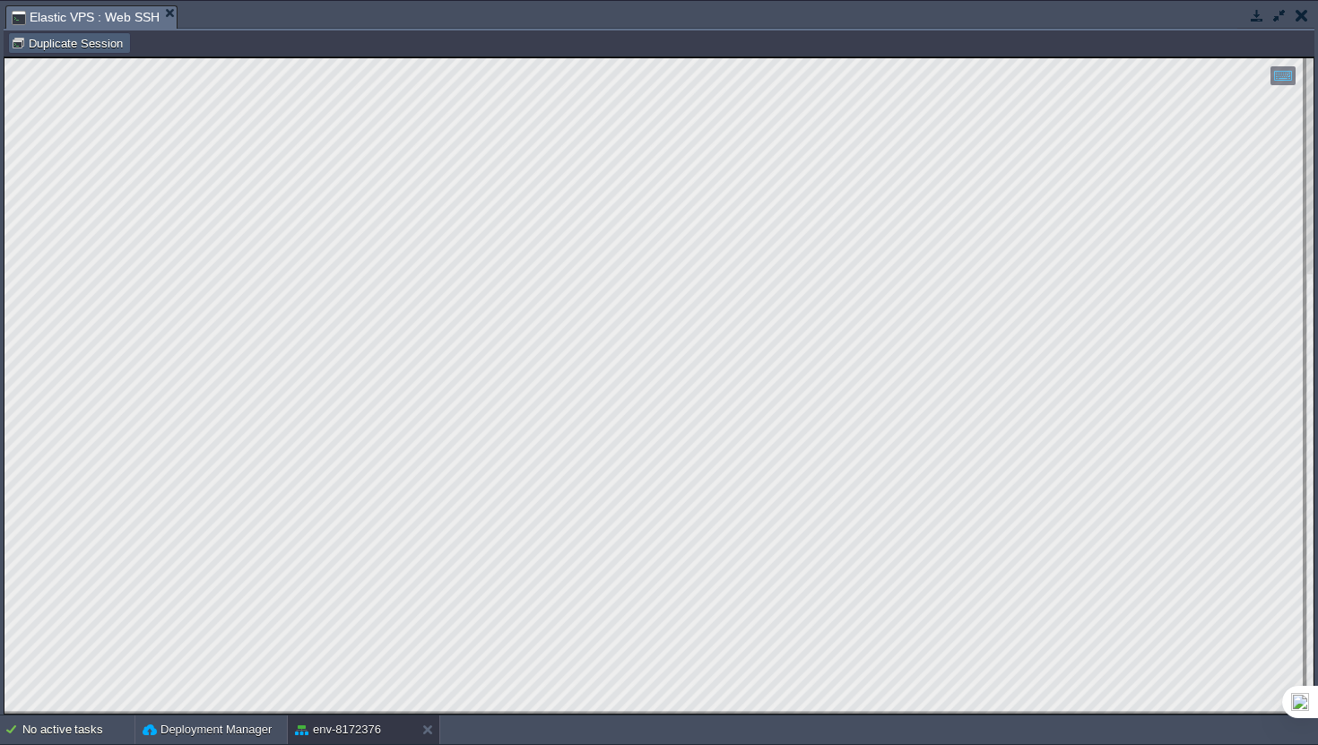
click at [103, 39] on button "Duplicate Session" at bounding box center [69, 43] width 117 height 16
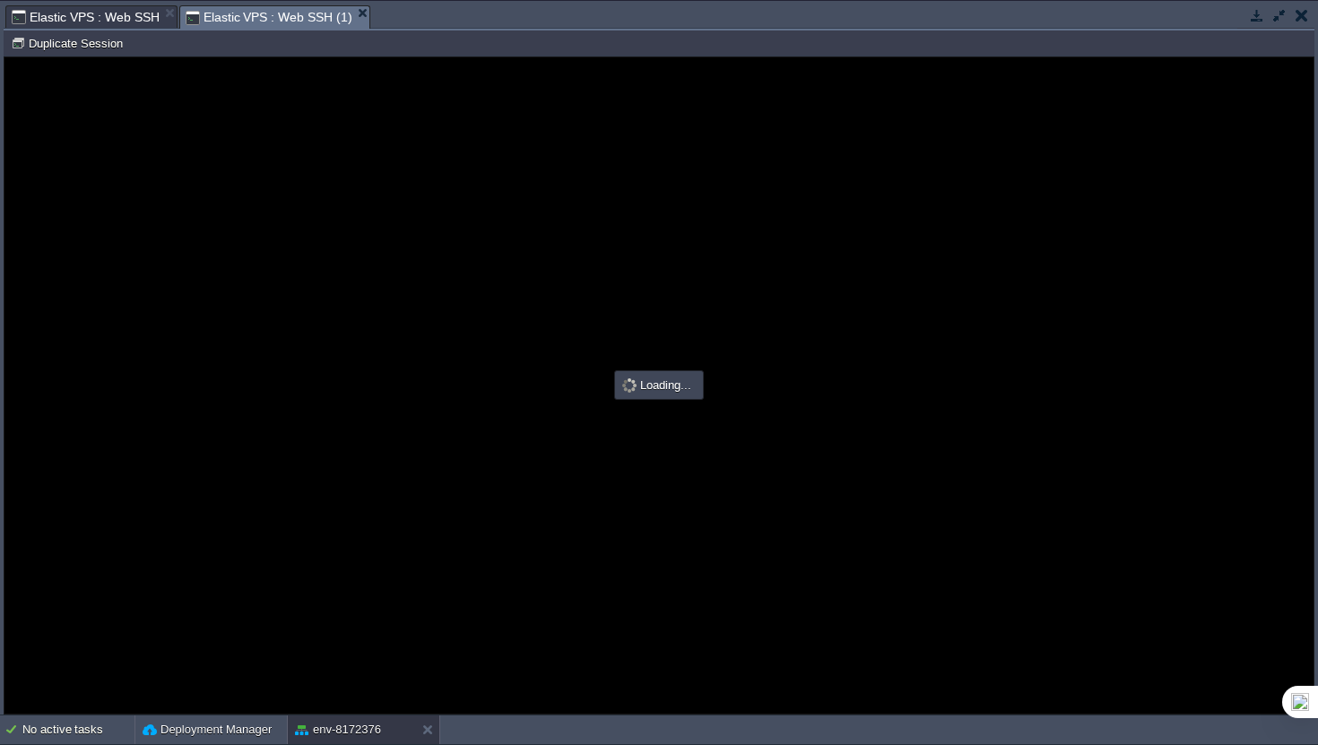
scroll to position [0, 0]
type input "#000000"
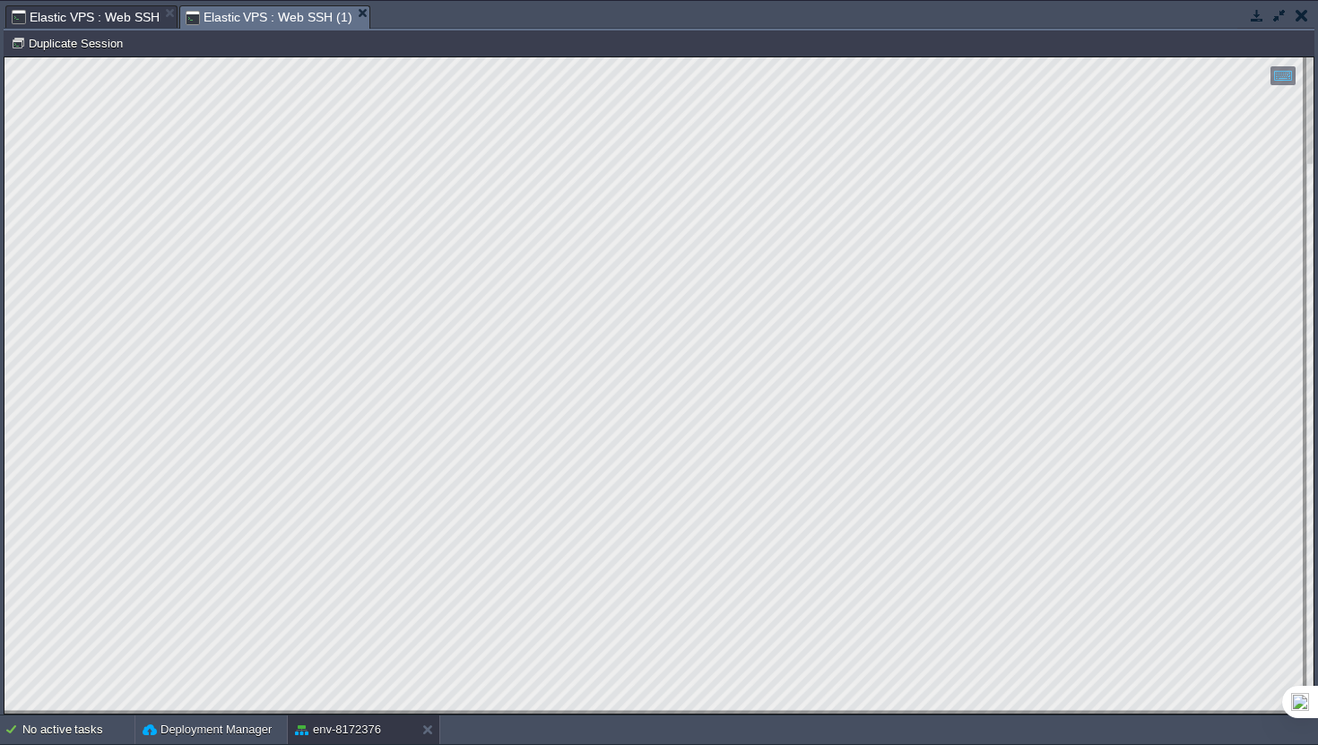
scroll to position [79, 172]
click at [241, 720] on div "Deployment Manager" at bounding box center [211, 729] width 152 height 29
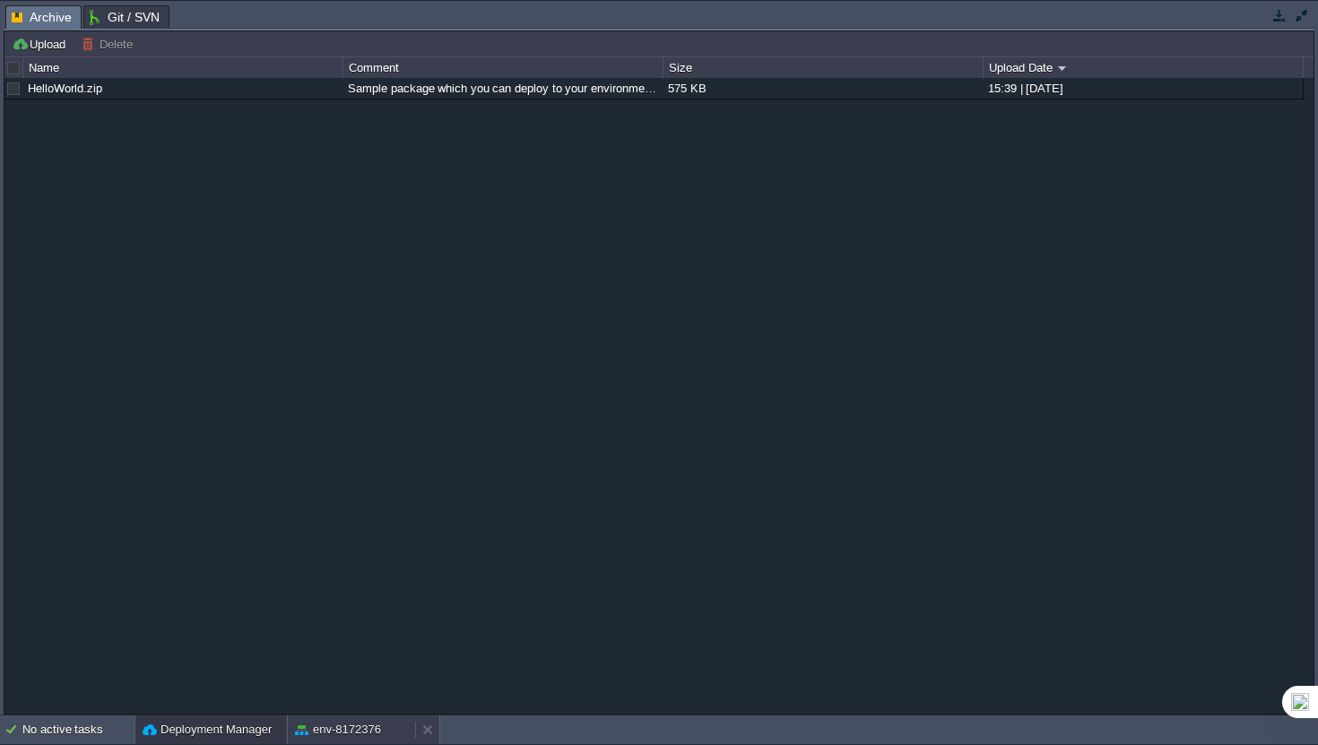
click at [309, 729] on button "env-8172376" at bounding box center [338, 730] width 86 height 18
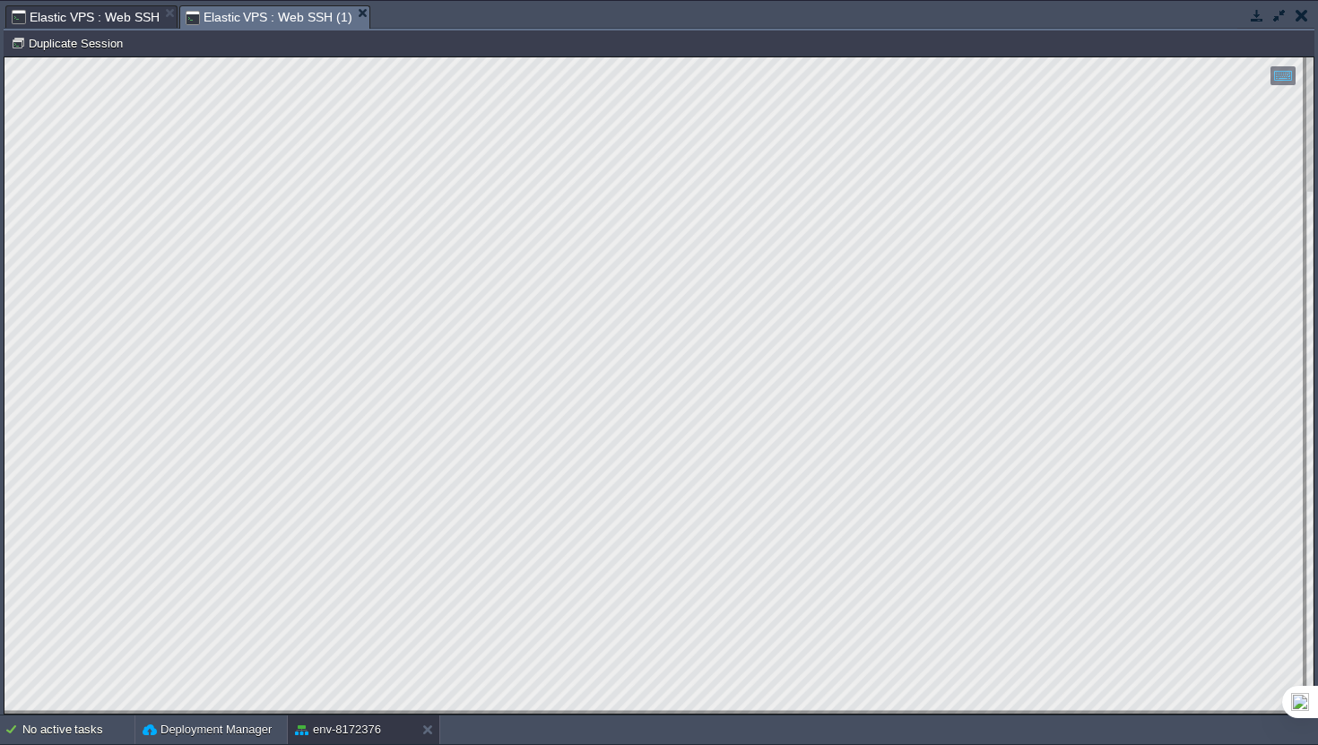
scroll to position [499, 217]
type textarea "### Editing /etc/systemd/system/[PERSON_NAME].service.d/override.conf ### Anyth…"
click at [95, 51] on button "Duplicate Session" at bounding box center [69, 43] width 117 height 16
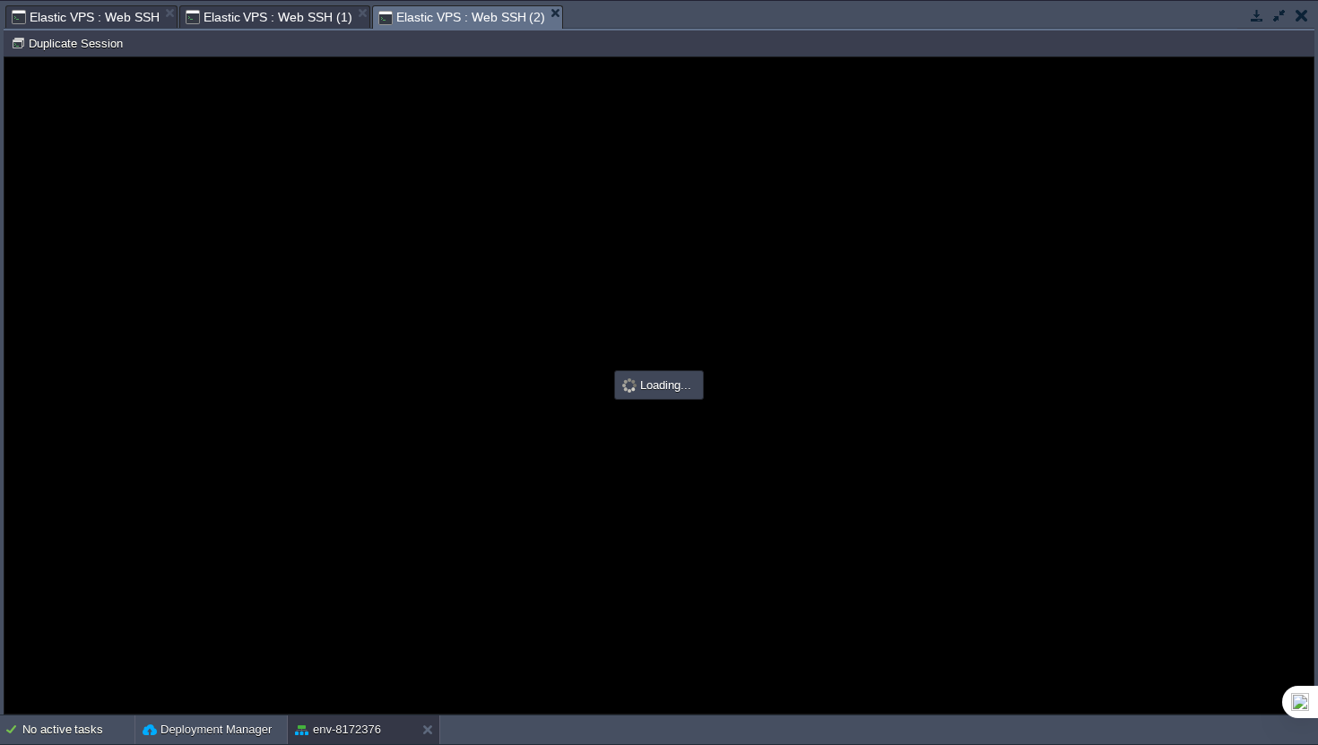
scroll to position [0, 0]
type input "#000000"
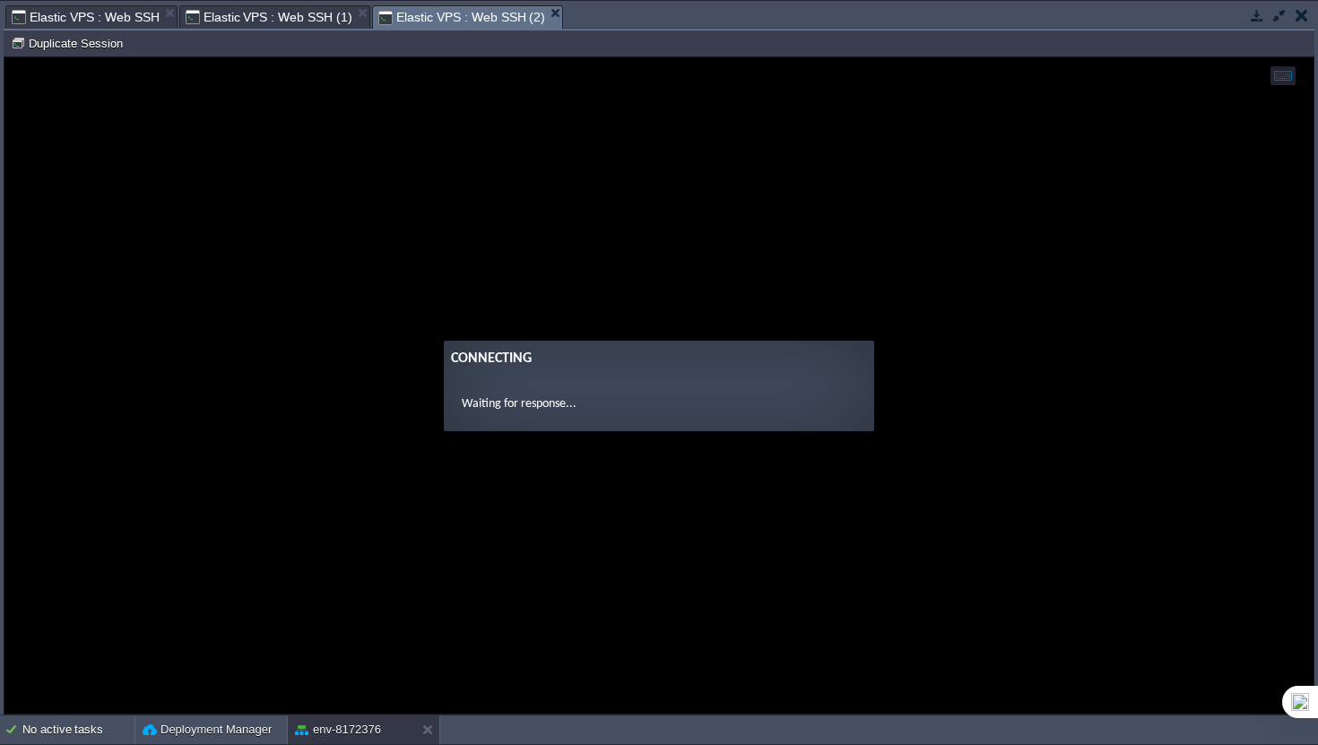
click at [102, 28] on span "Elastic VPS : Web SSH" at bounding box center [86, 17] width 148 height 22
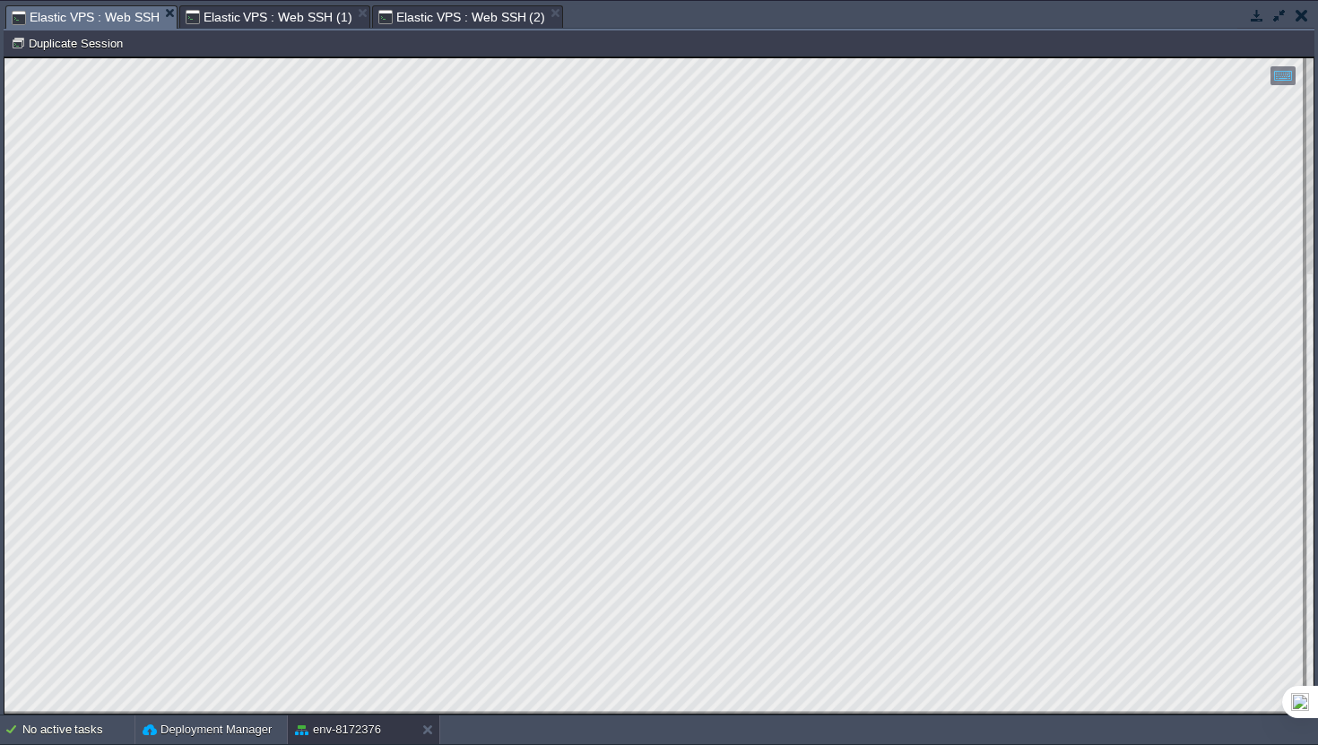
click at [465, 14] on span "Elastic VPS : Web SSH (2)" at bounding box center [461, 17] width 167 height 22
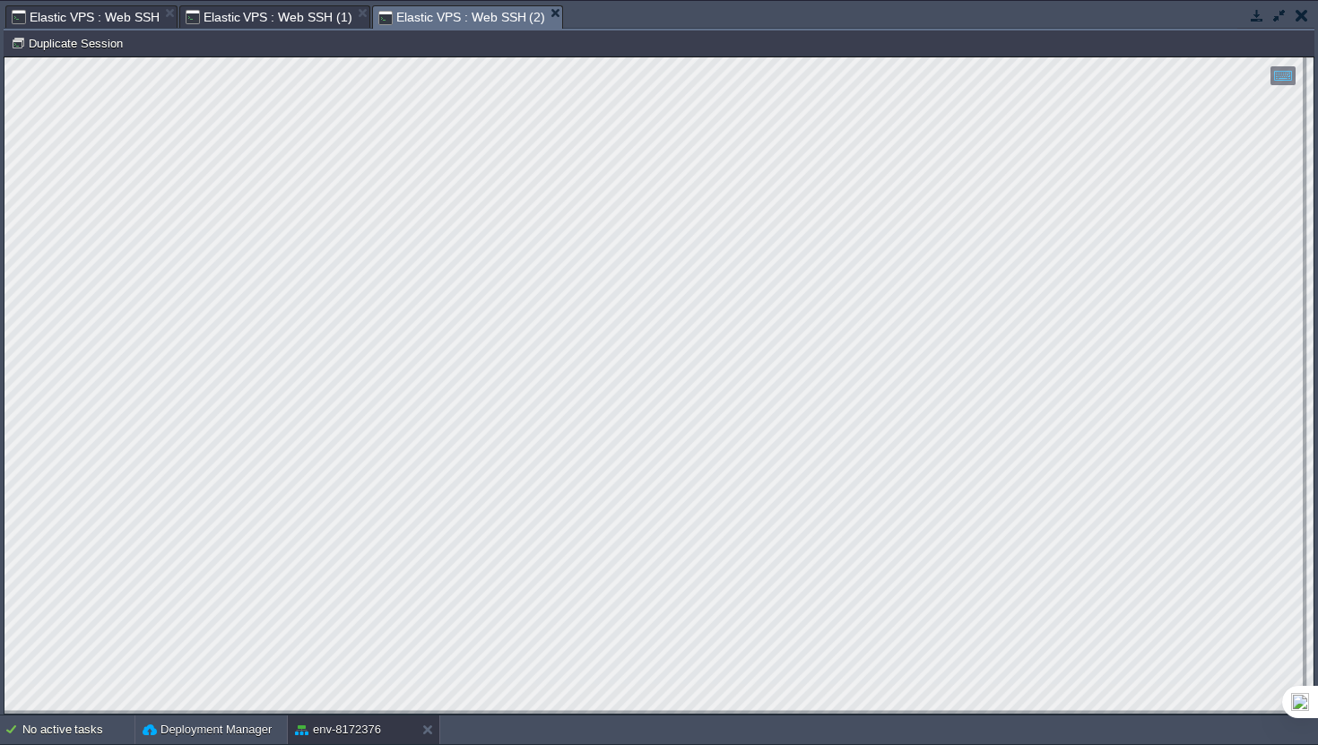
click at [303, 18] on span "Elastic VPS : Web SSH (1)" at bounding box center [269, 17] width 167 height 22
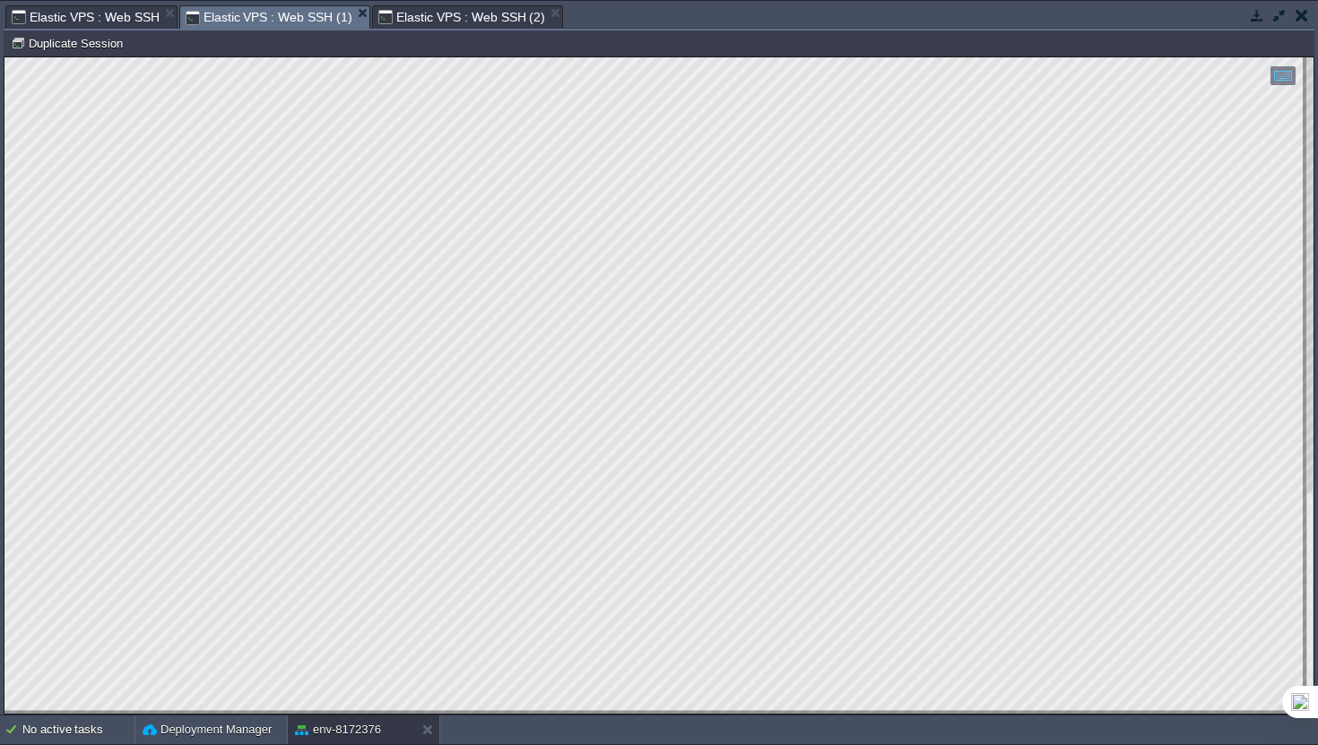
click at [464, 22] on span "Elastic VPS : Web SSH (2)" at bounding box center [461, 17] width 167 height 22
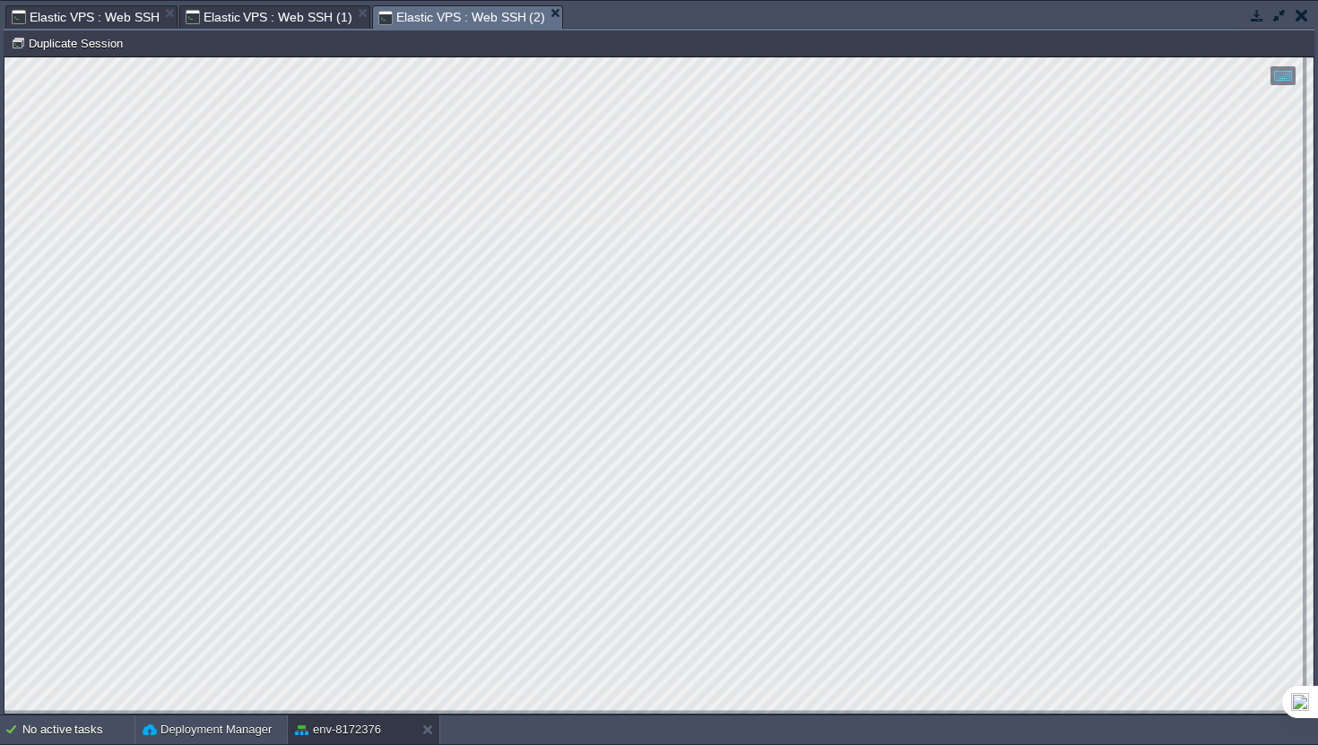
click at [105, 15] on span "Elastic VPS : Web SSH" at bounding box center [86, 17] width 148 height 22
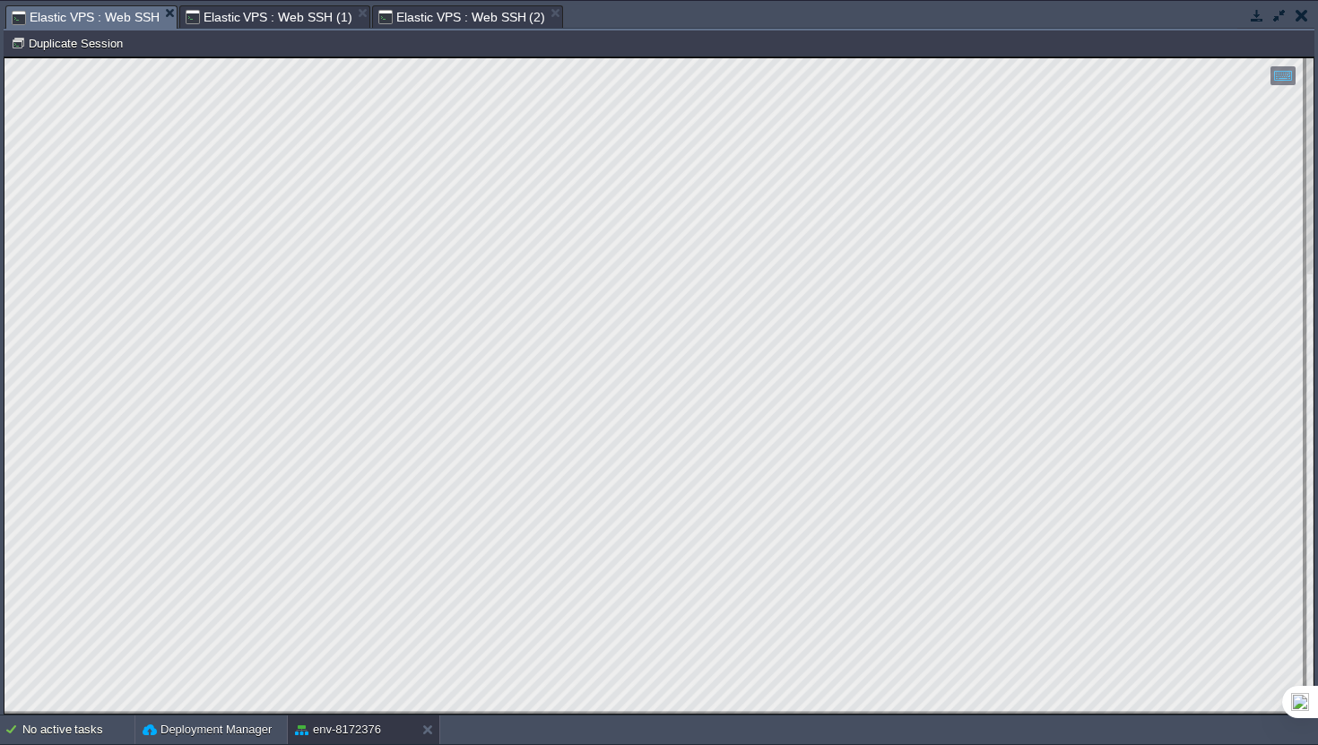
click at [267, 13] on span "Elastic VPS : Web SSH (1)" at bounding box center [269, 17] width 167 height 22
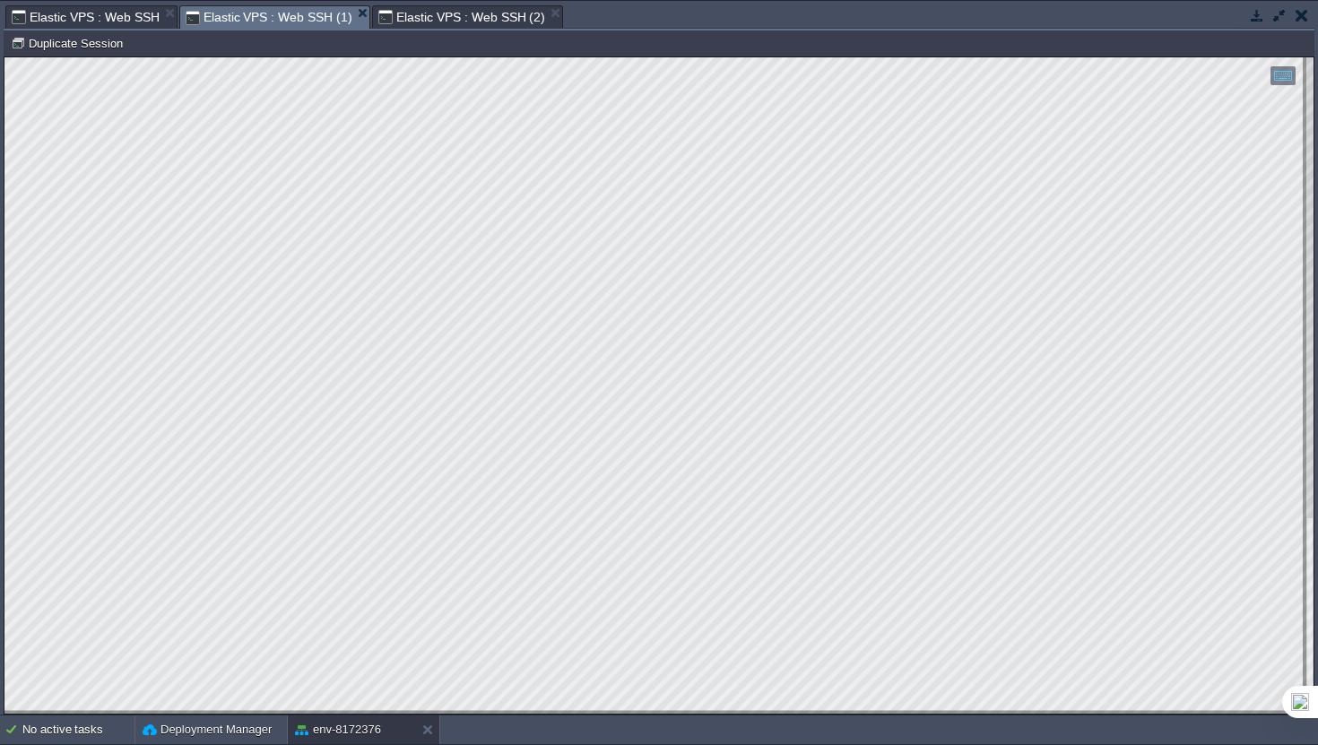
click at [114, 15] on span "Elastic VPS : Web SSH" at bounding box center [86, 17] width 148 height 22
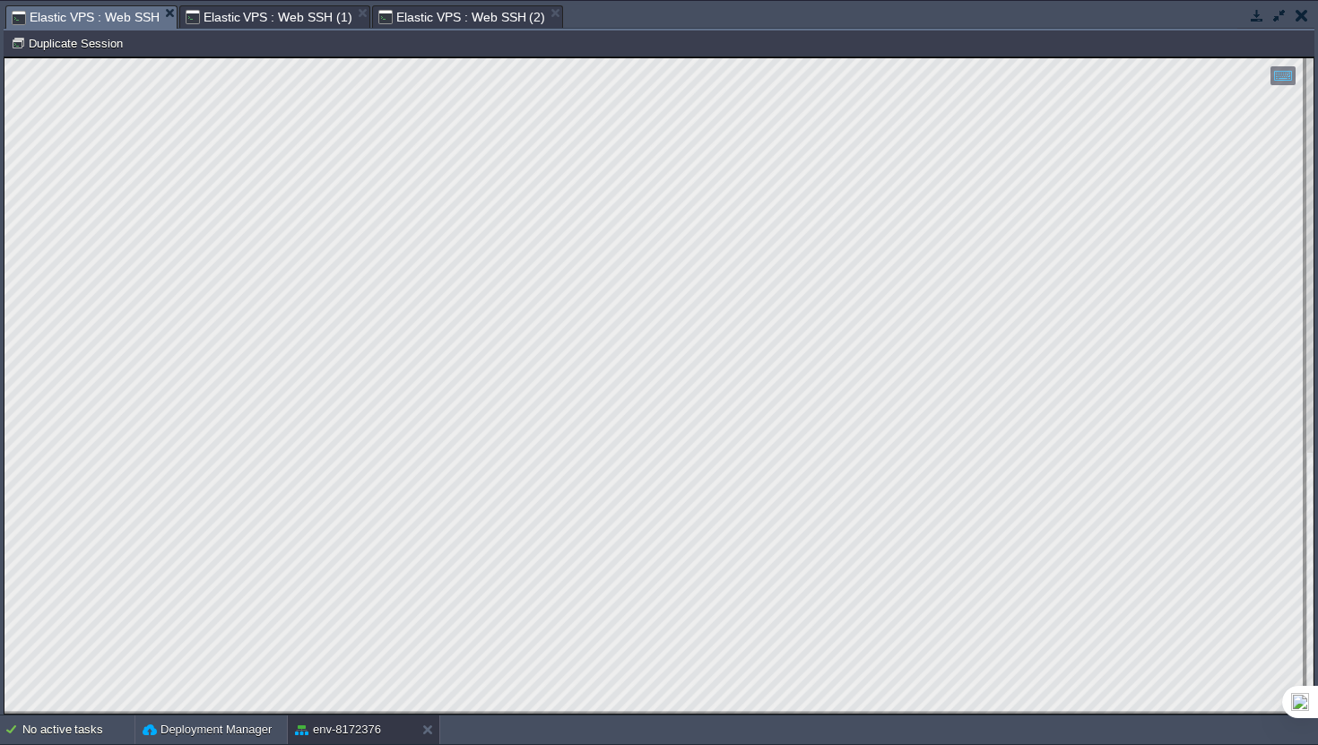
click at [468, 715] on td "No active tasks Deployment Manager env-8172376" at bounding box center [659, 729] width 1318 height 29
click at [4, 57] on html "Copy: Cmd + C Paste: Cmd + V Settings: Ctrl + Shift + Alt 0" at bounding box center [658, 57] width 1309 height 0
click at [298, 16] on span "Elastic VPS : Web SSH (1)" at bounding box center [269, 17] width 167 height 22
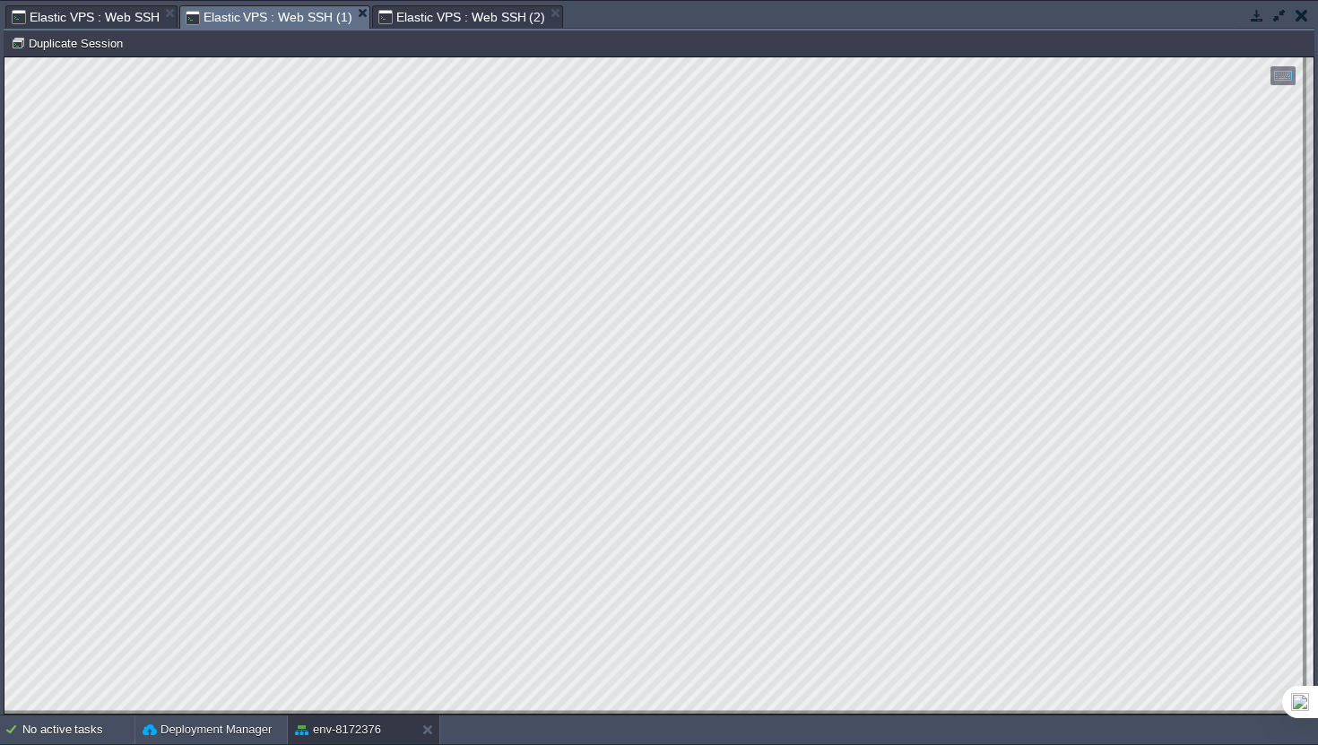
click at [442, 14] on span "Elastic VPS : Web SSH (2)" at bounding box center [461, 17] width 167 height 22
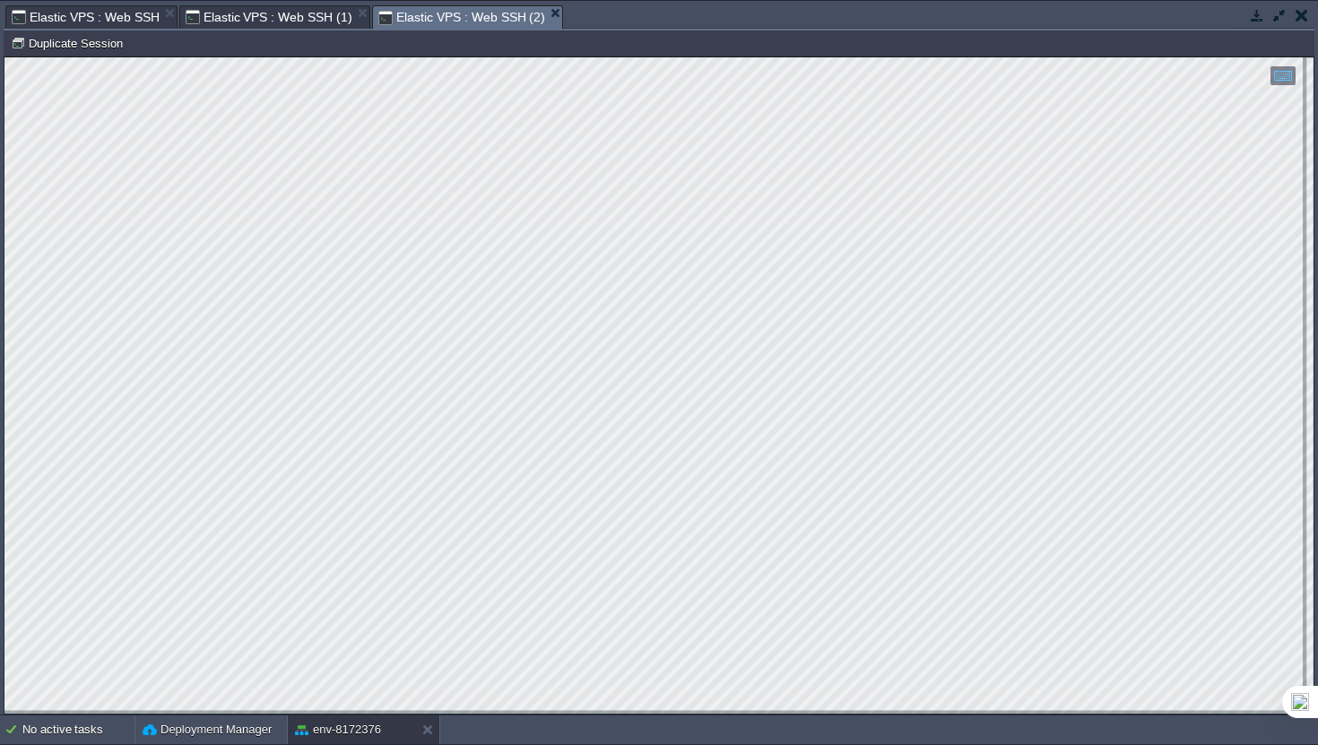
click at [97, 15] on span "Elastic VPS : Web SSH" at bounding box center [86, 17] width 148 height 22
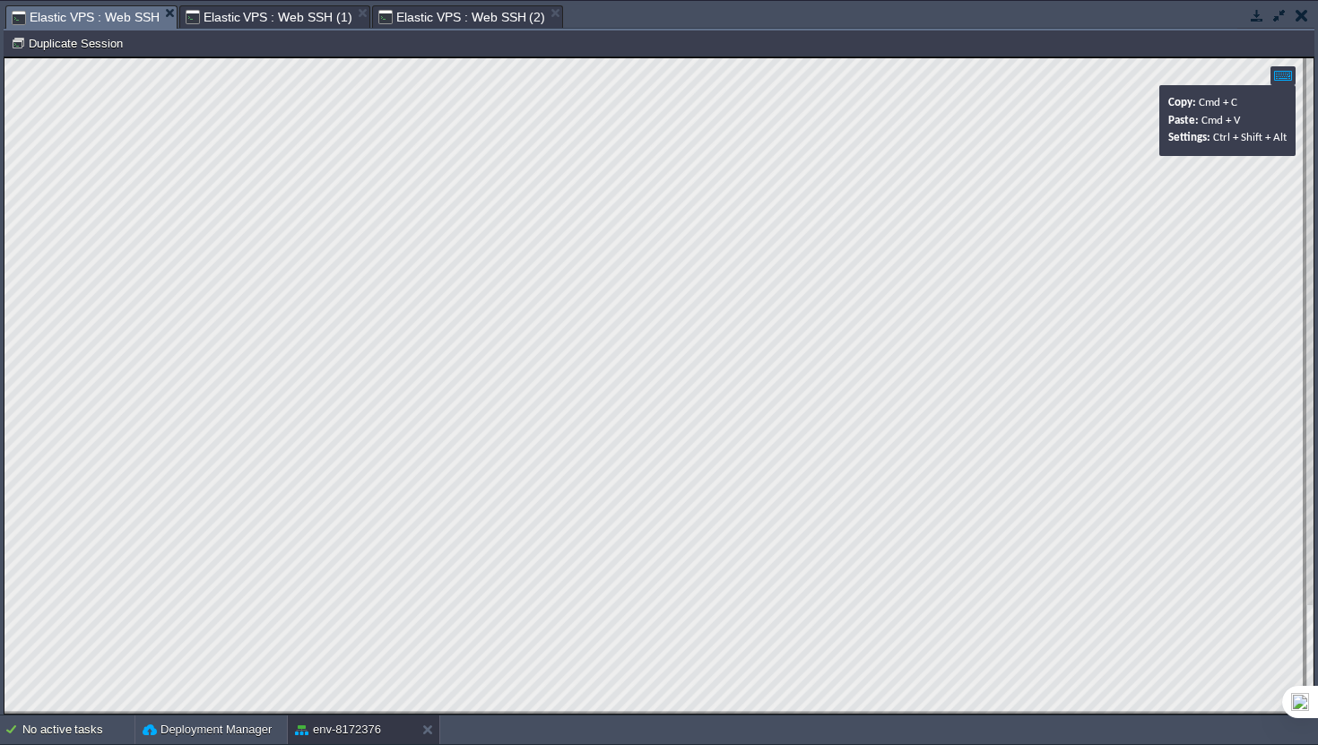
click at [1288, 73] on div at bounding box center [1282, 75] width 25 height 19
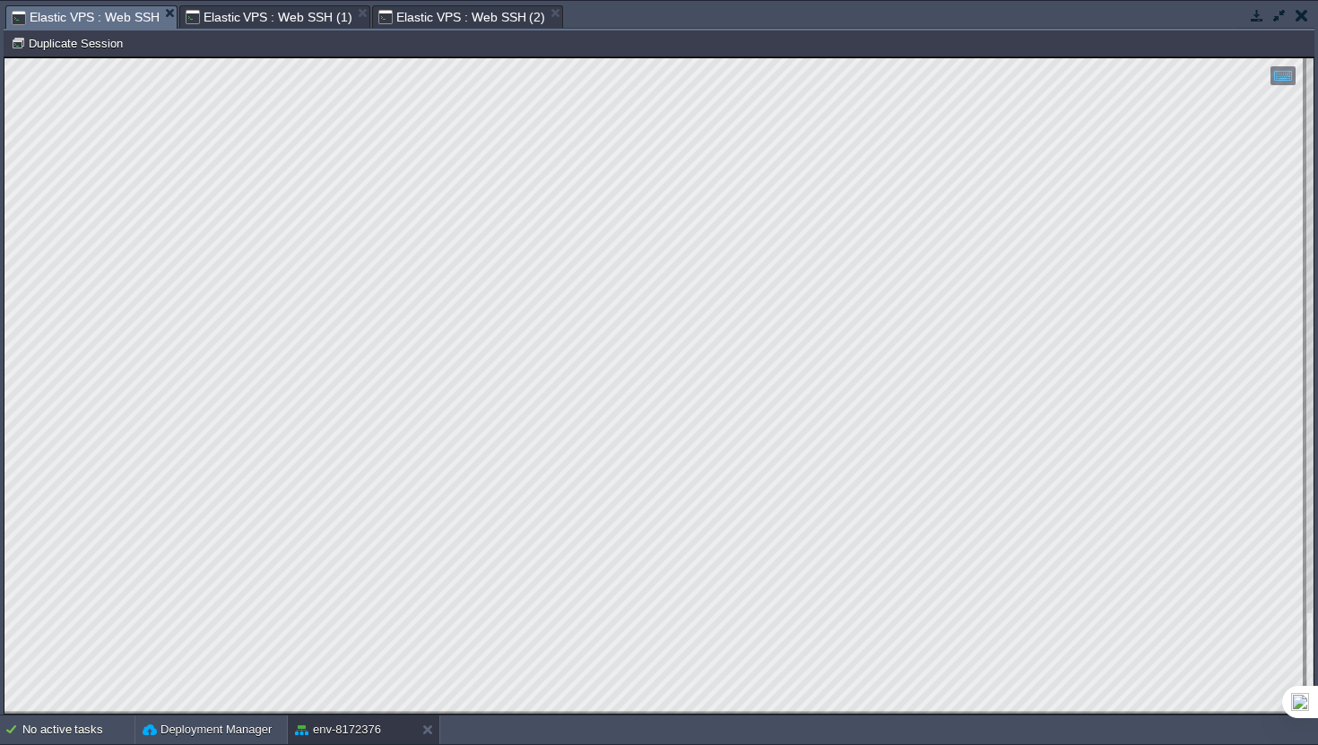
scroll to position [25, 0]
type textarea "root@node250385-env-8172376:~# ps -o pid,user,ni,cmd -u [PERSON_NAME] systemctl…"
drag, startPoint x: 277, startPoint y: 778, endPoint x: 0, endPoint y: 701, distance: 287.6
click at [4, 57] on html "Copy: Cmd + C Paste: Cmd + V Settings: Ctrl + Shift + Alt 0" at bounding box center [658, 57] width 1309 height 0
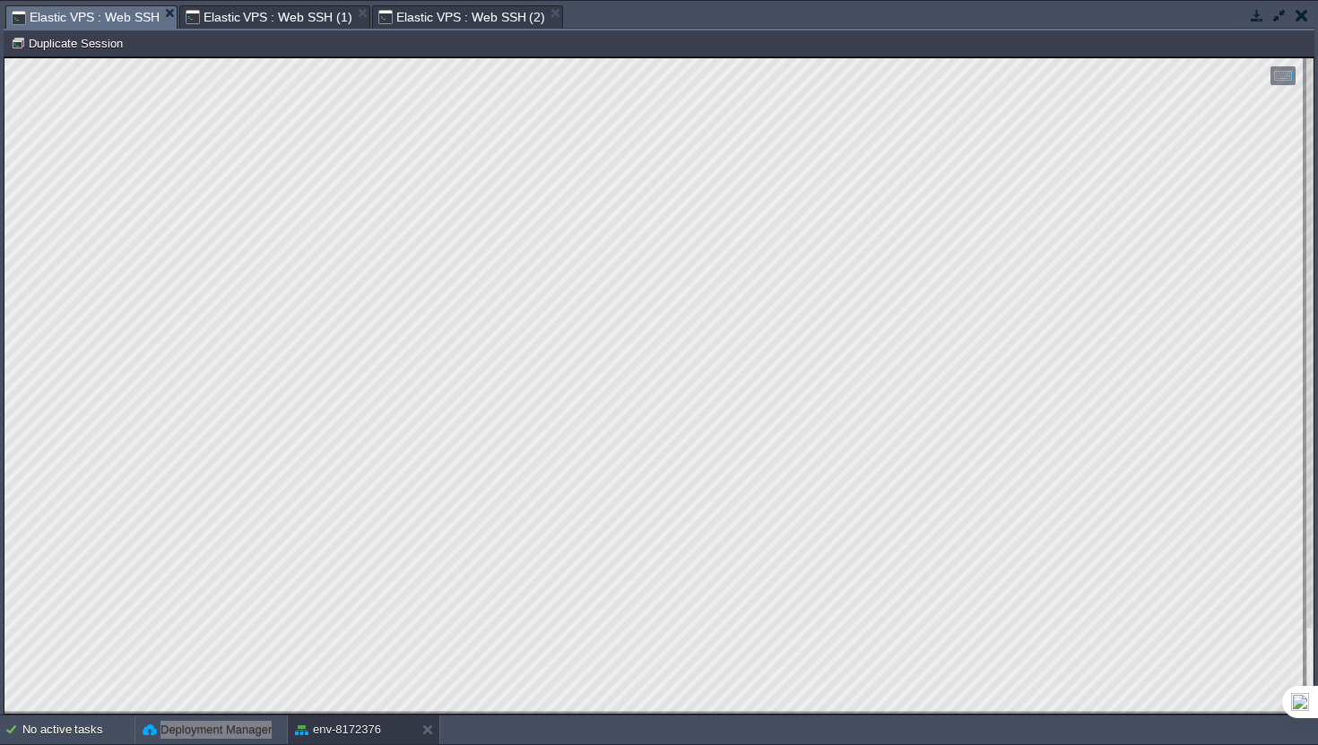
type textarea "root@node250385-env-8172376:~# systemctl show [PERSON_NAME] -p CPUQuota -p CPUA…"
